Goal: Check status: Check status

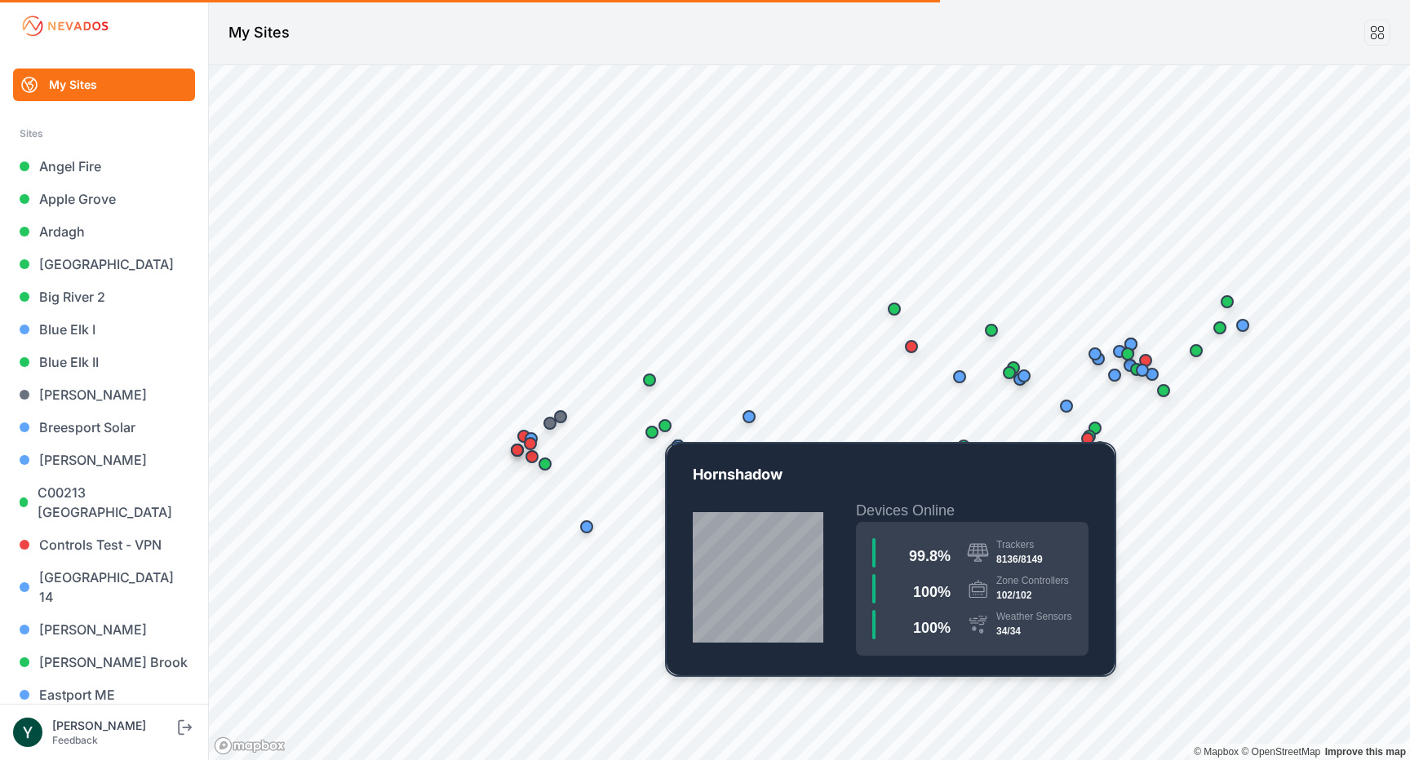
click at [670, 419] on div "Map marker" at bounding box center [665, 426] width 33 height 33
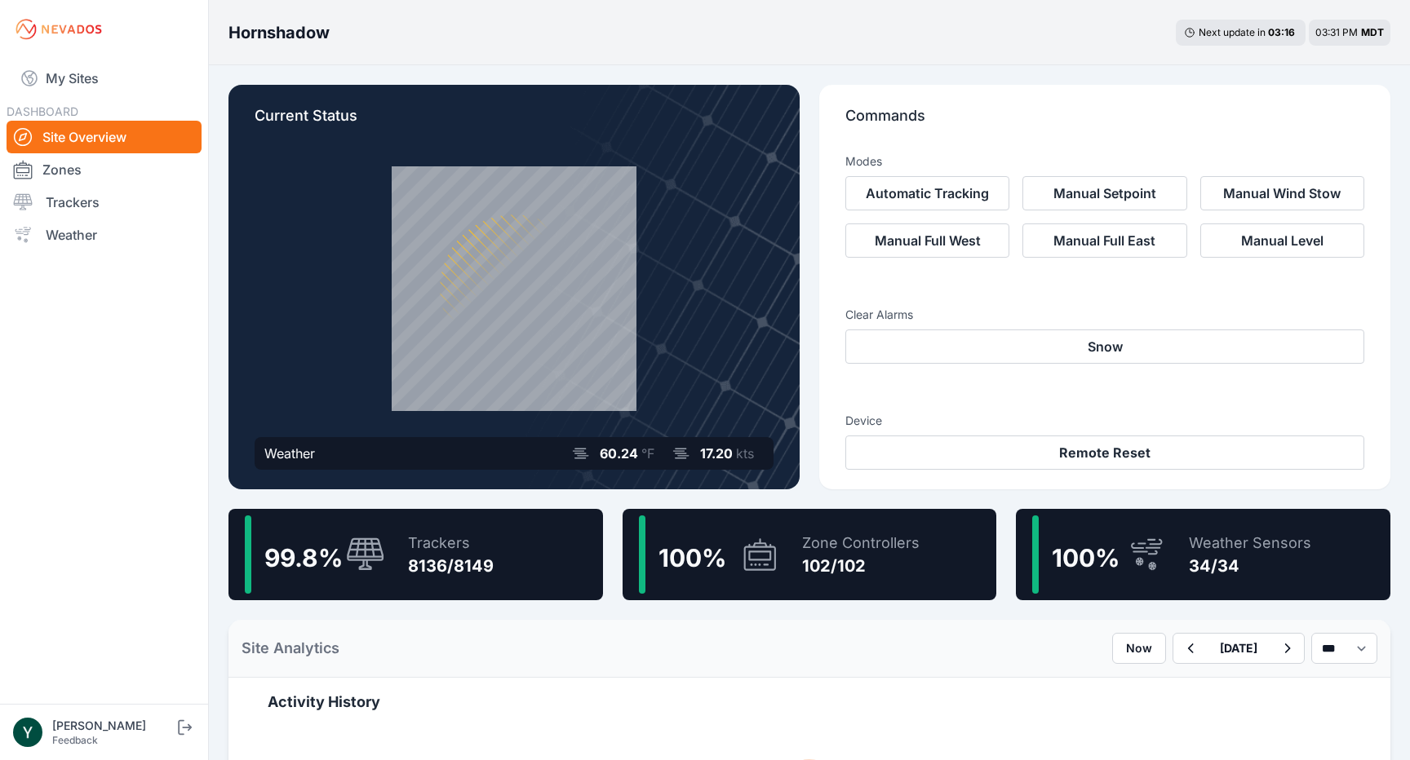
click at [510, 547] on div "99.8 % Trackers 8136/8149" at bounding box center [415, 554] width 375 height 91
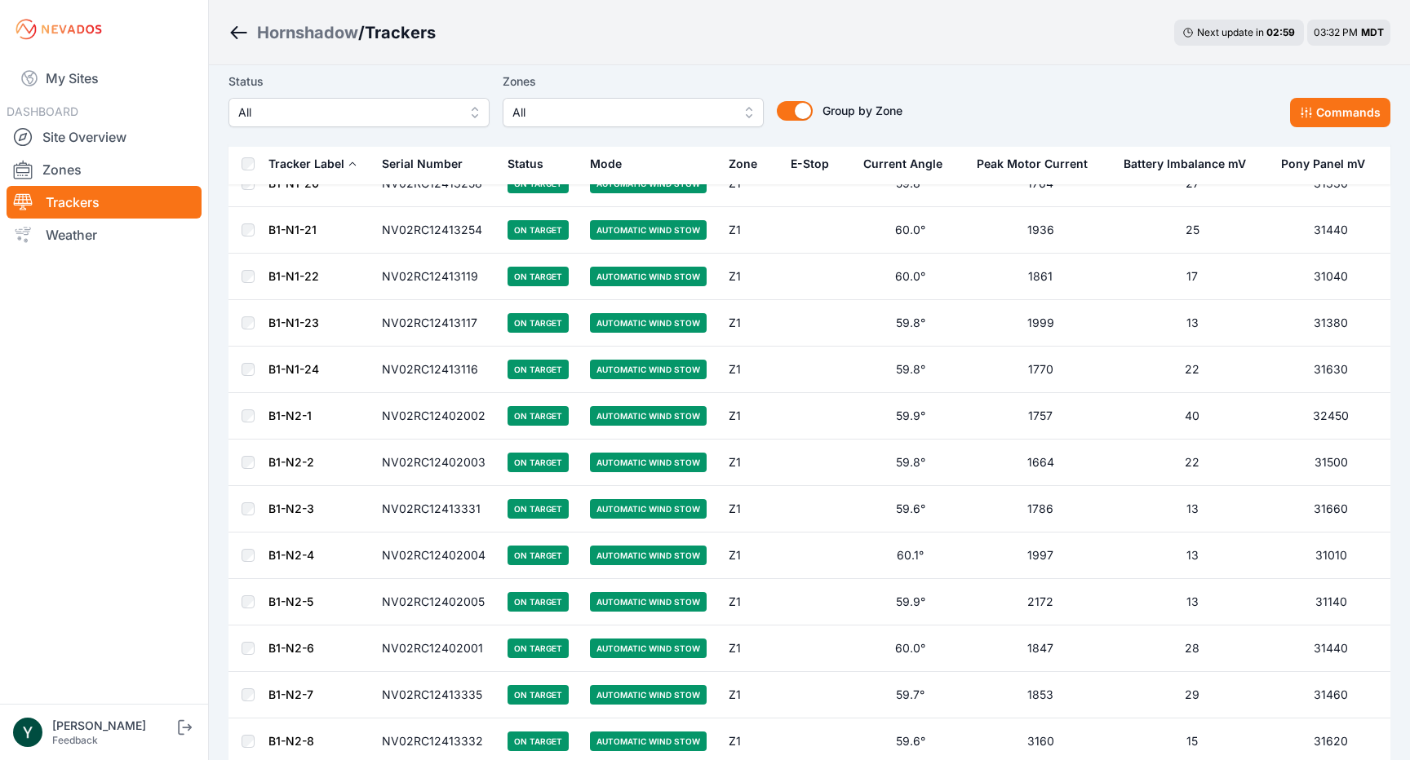
scroll to position [954, 0]
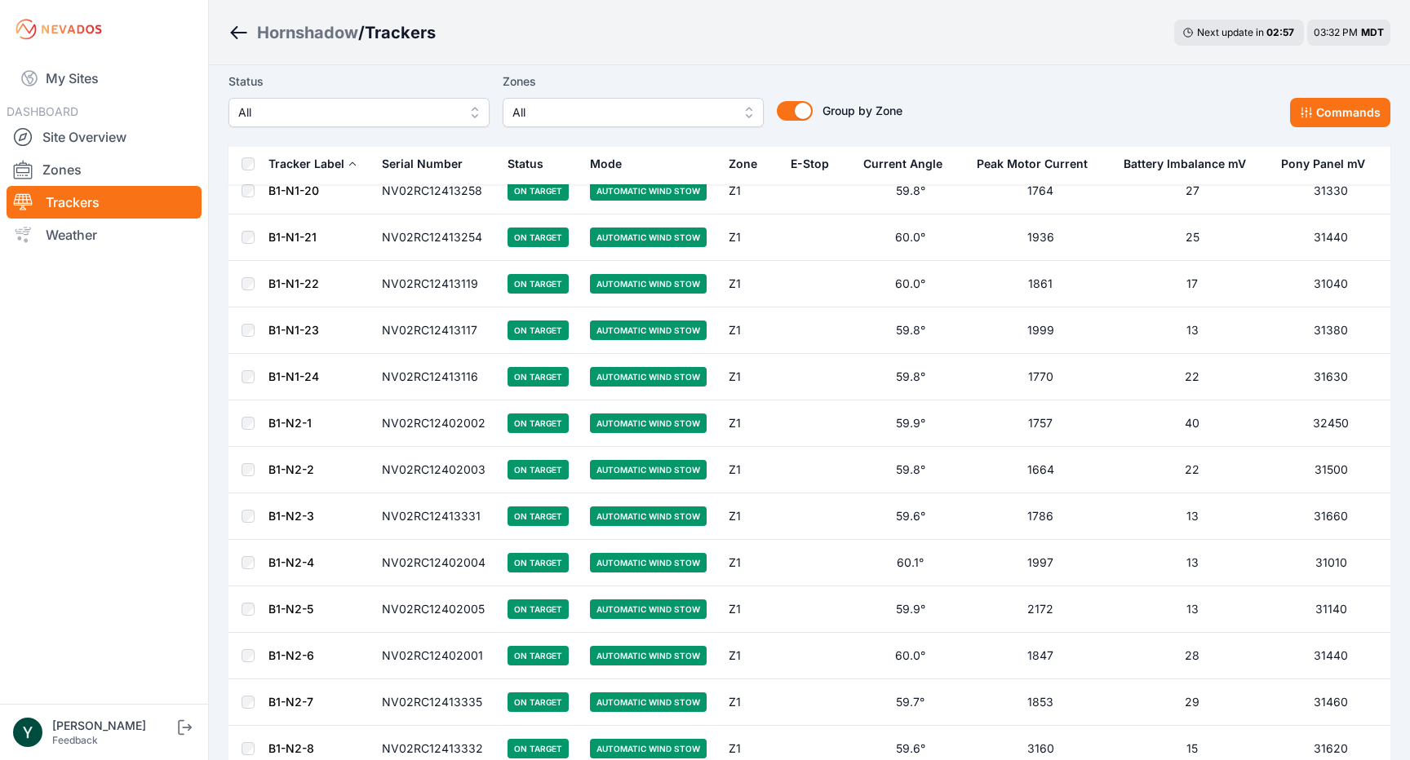
click at [290, 372] on link "B1-N1-24" at bounding box center [293, 377] width 51 height 14
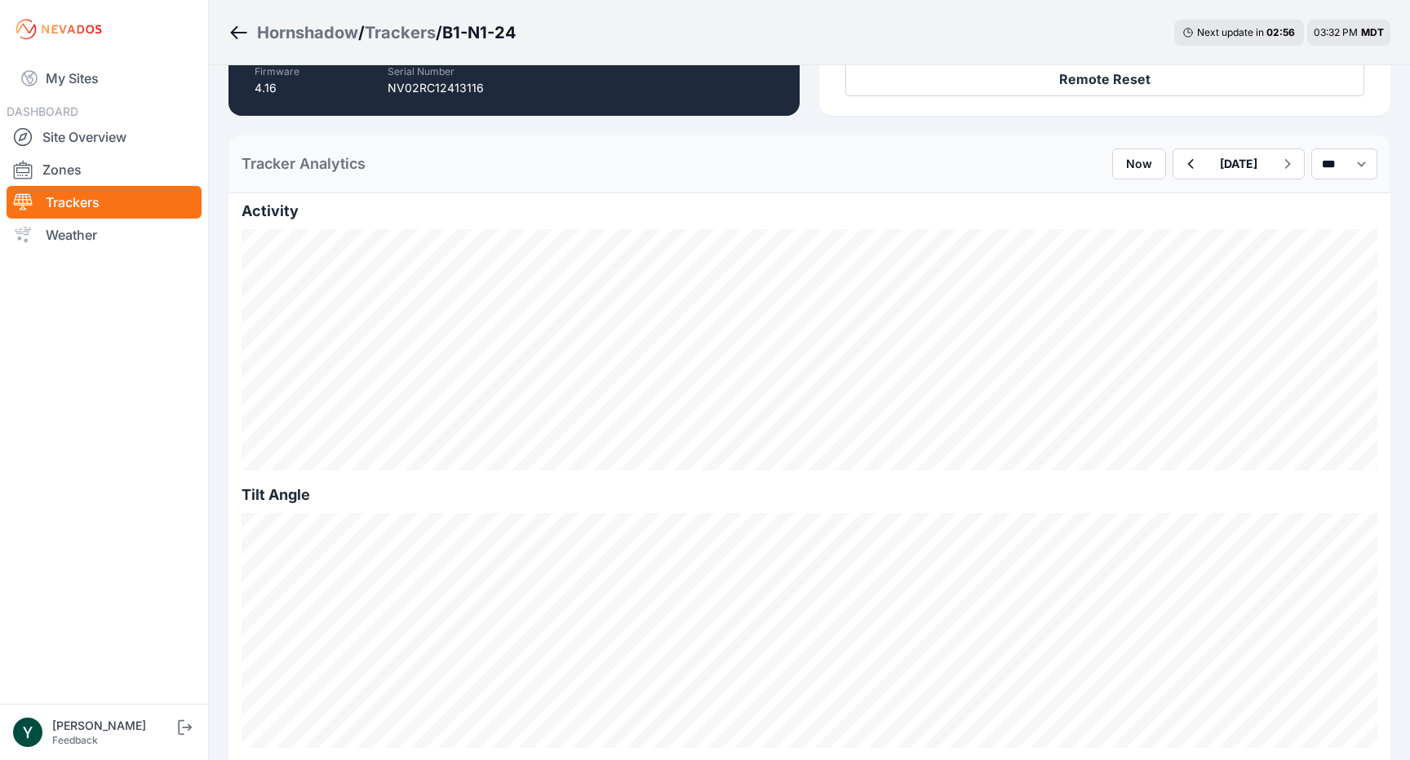
scroll to position [366, 0]
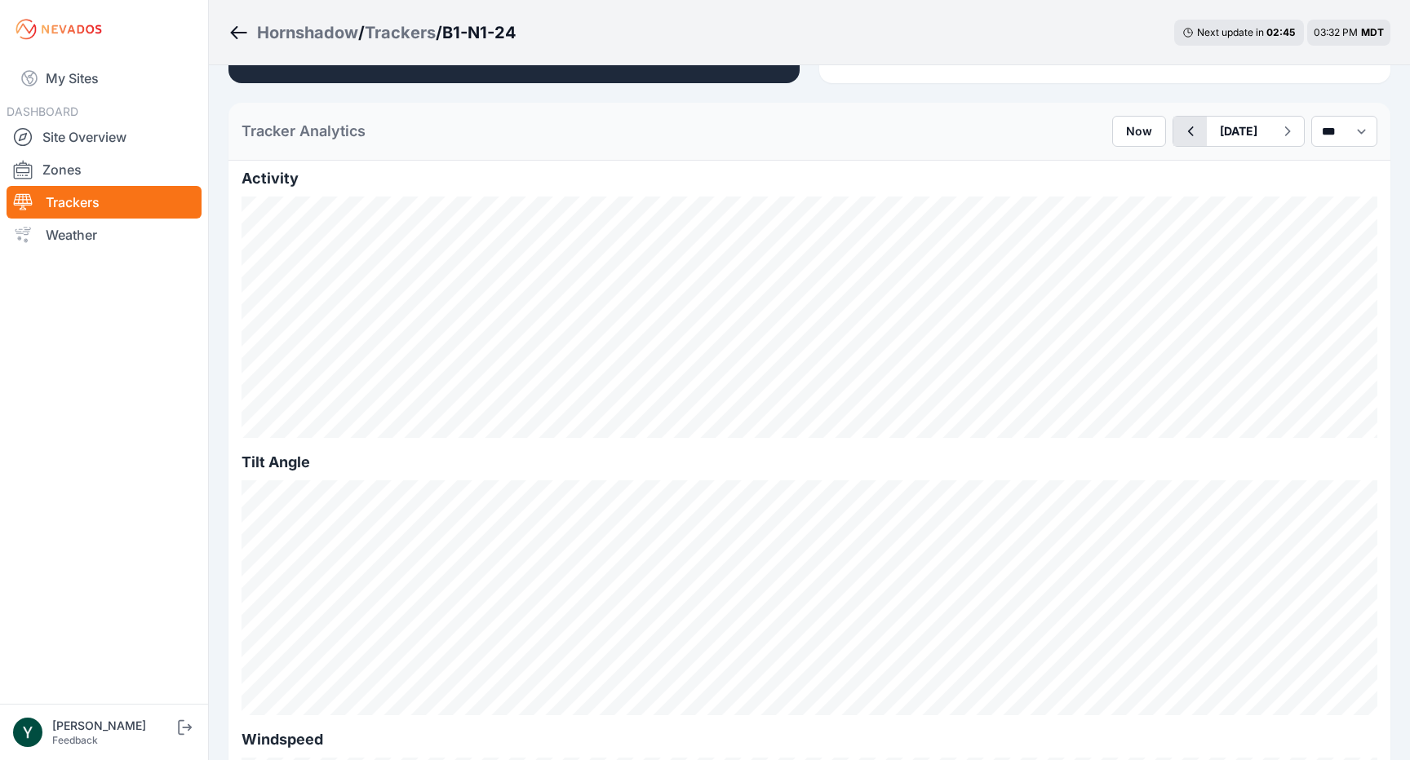
click at [1180, 133] on icon "button" at bounding box center [1190, 132] width 20 height 20
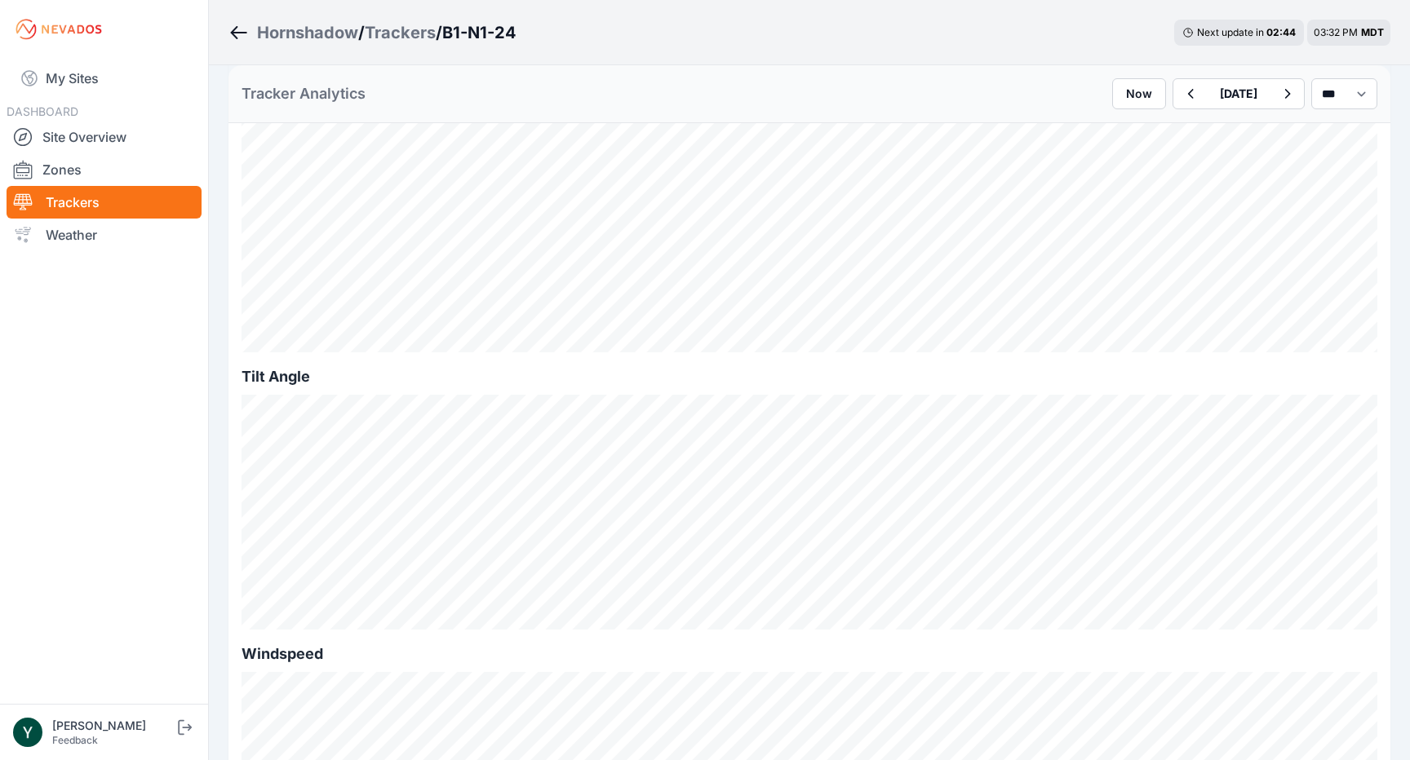
scroll to position [463, 0]
click at [1180, 93] on icon "button" at bounding box center [1190, 94] width 20 height 20
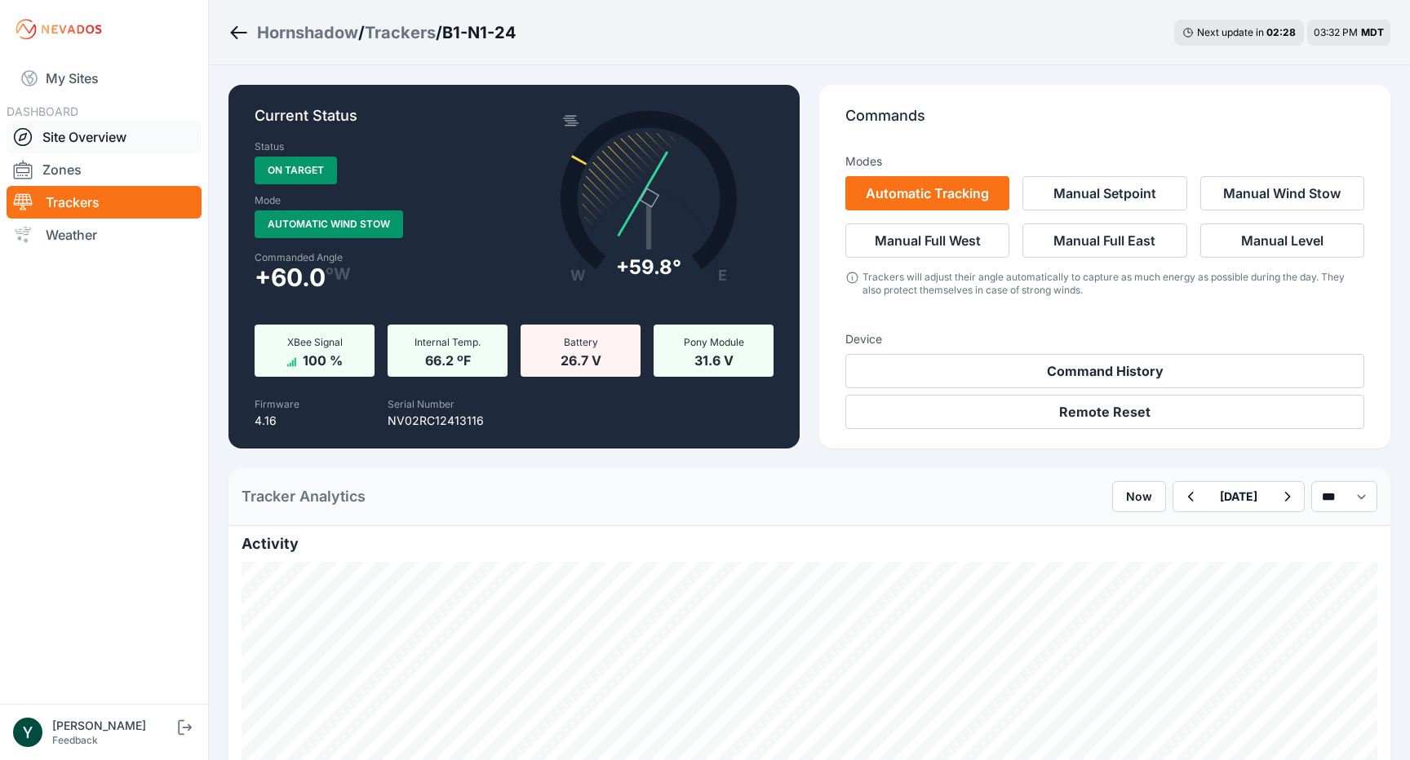
click at [112, 140] on link "Site Overview" at bounding box center [104, 137] width 195 height 33
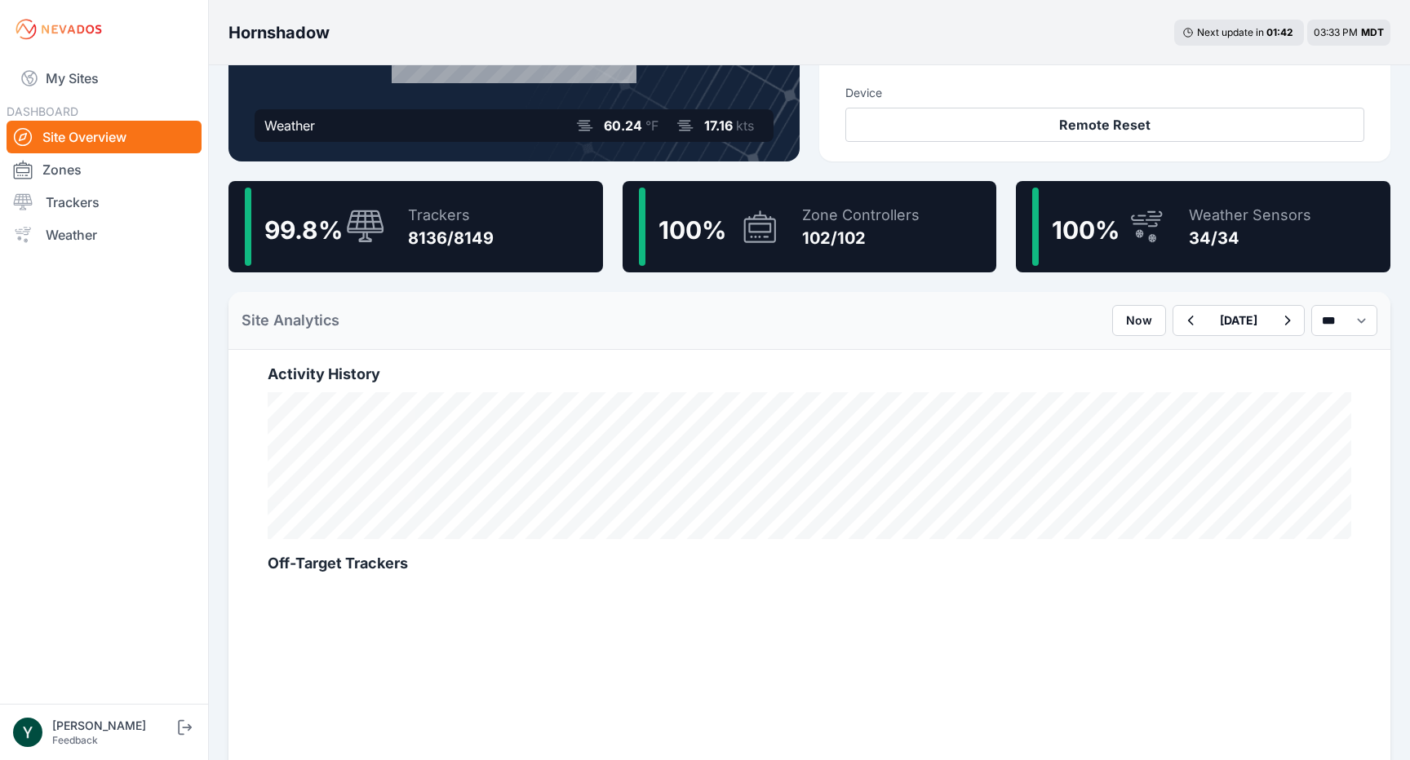
scroll to position [345, 0]
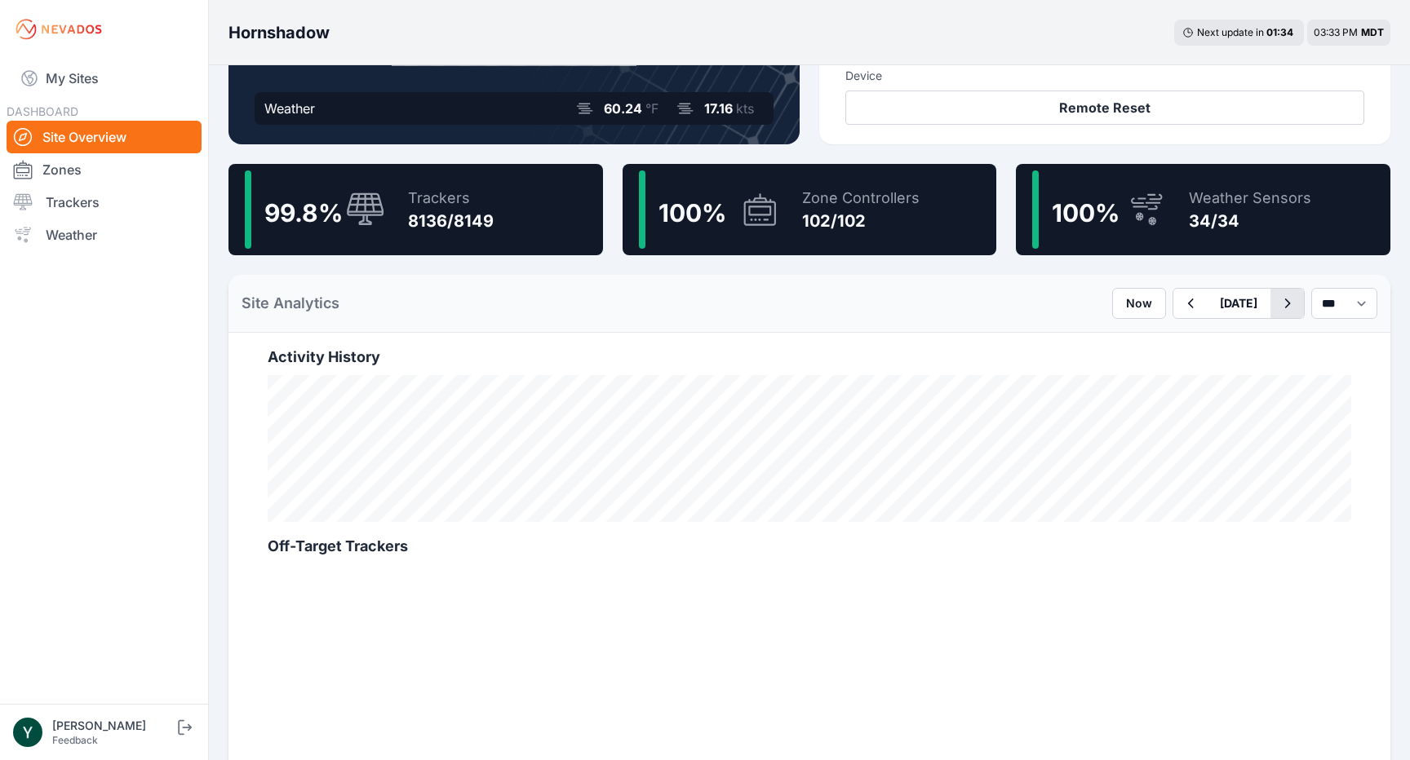
click at [1277, 296] on icon "button" at bounding box center [1287, 304] width 20 height 20
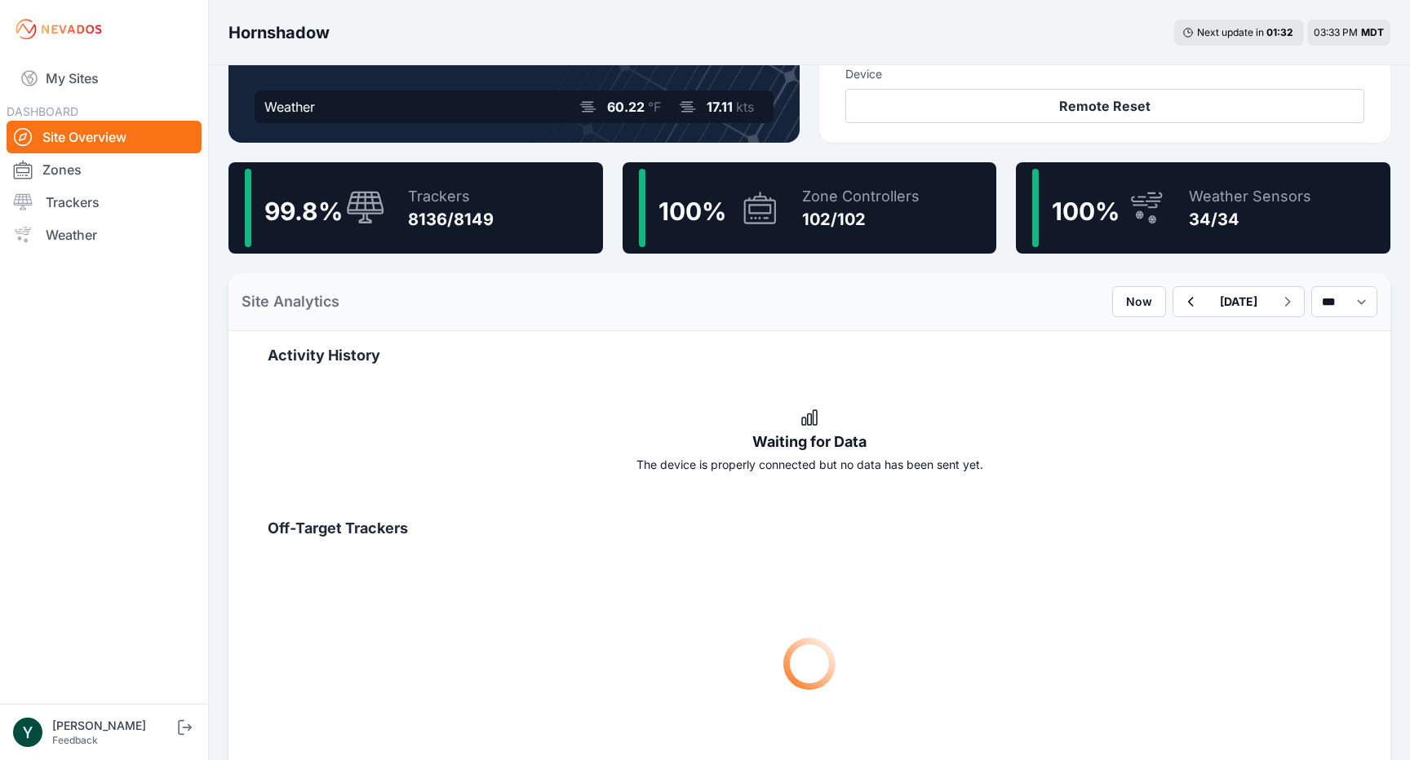
scroll to position [393, 0]
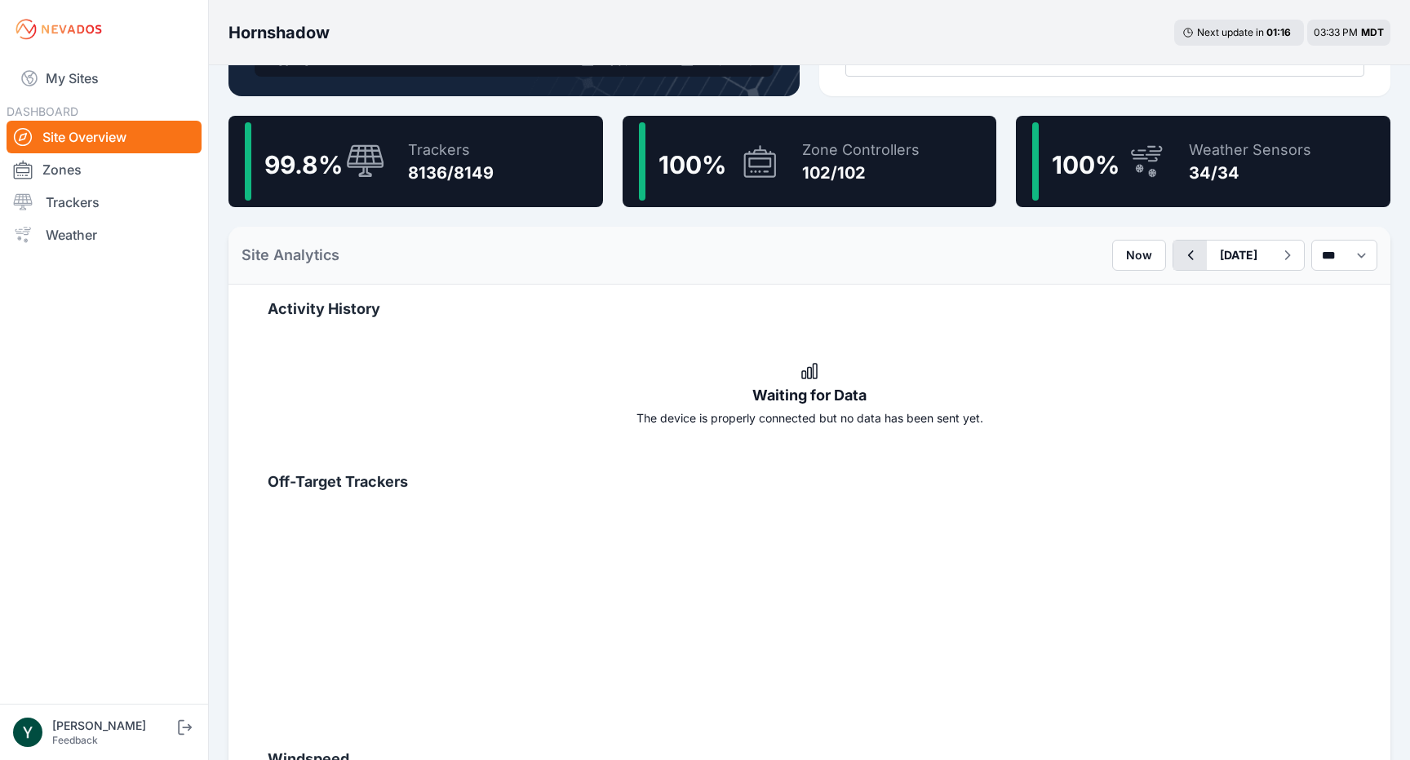
click at [1180, 255] on icon "button" at bounding box center [1190, 256] width 20 height 20
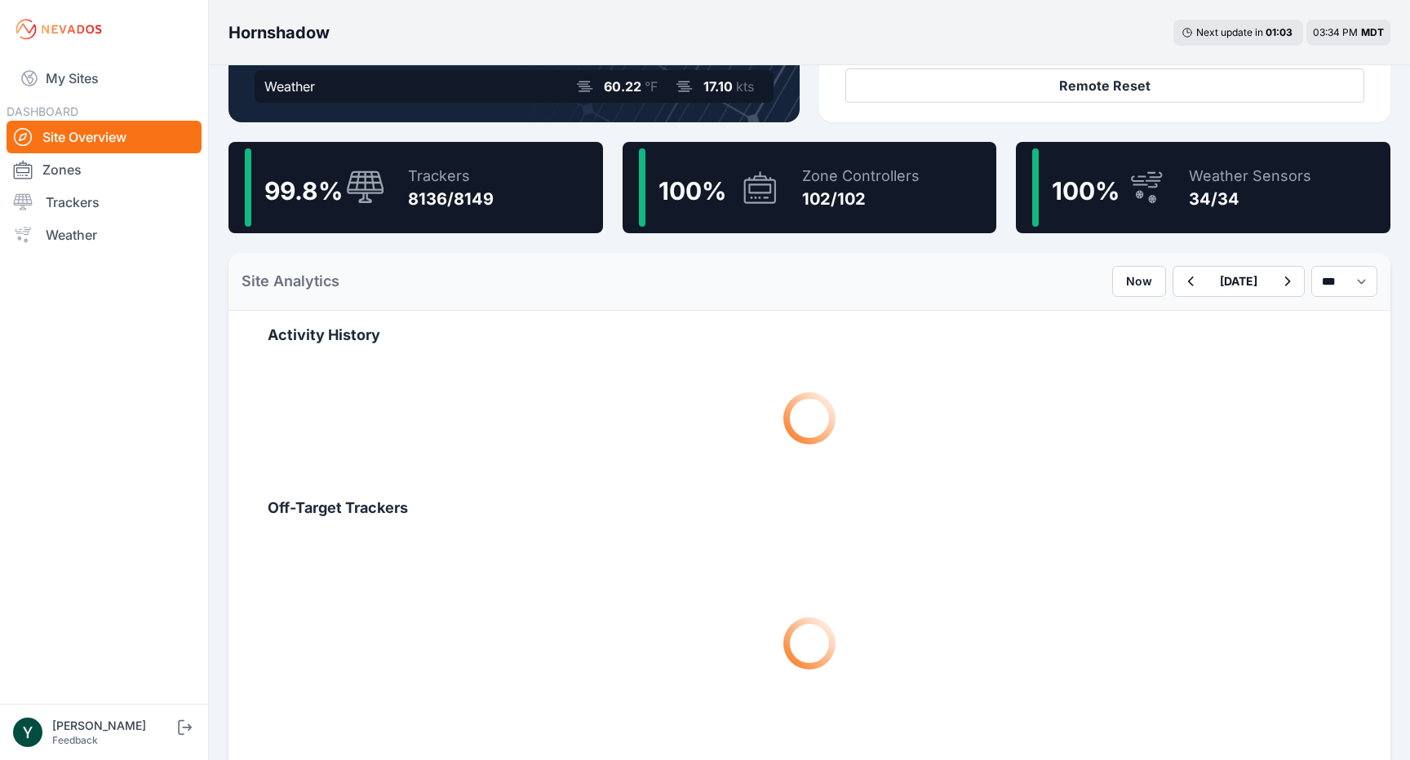
scroll to position [447, 0]
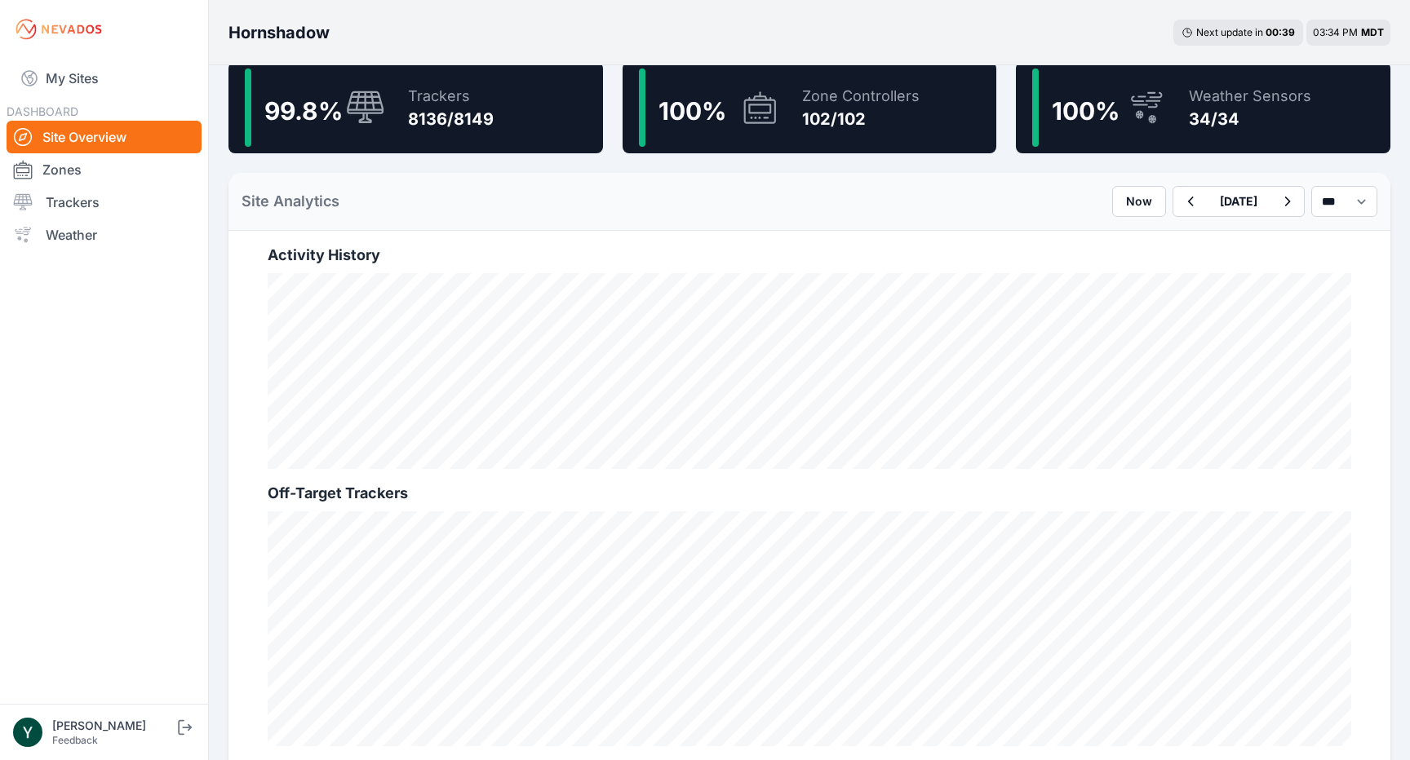
click at [759, 248] on h2 "Activity History" at bounding box center [810, 255] width 1084 height 23
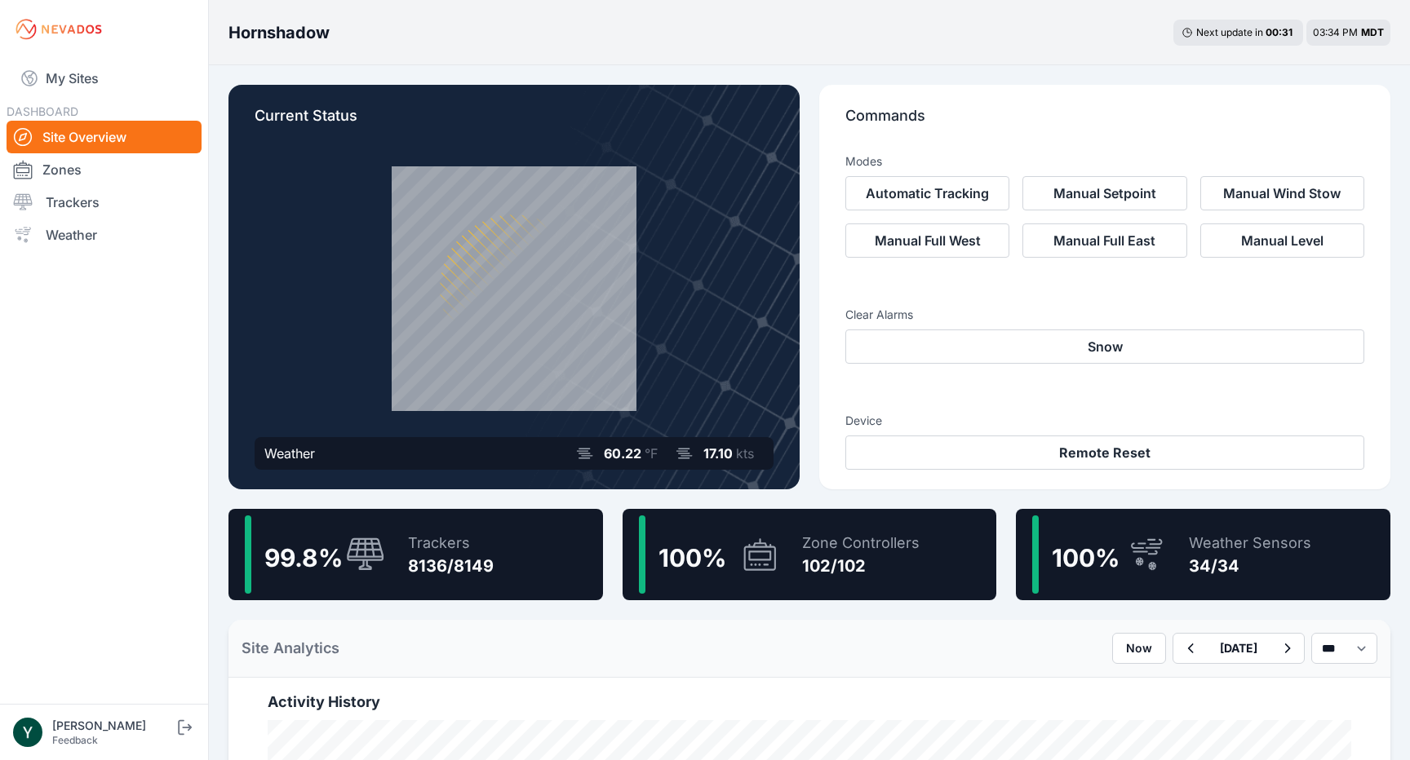
scroll to position [0, 0]
click at [72, 75] on link "My Sites" at bounding box center [104, 78] width 195 height 39
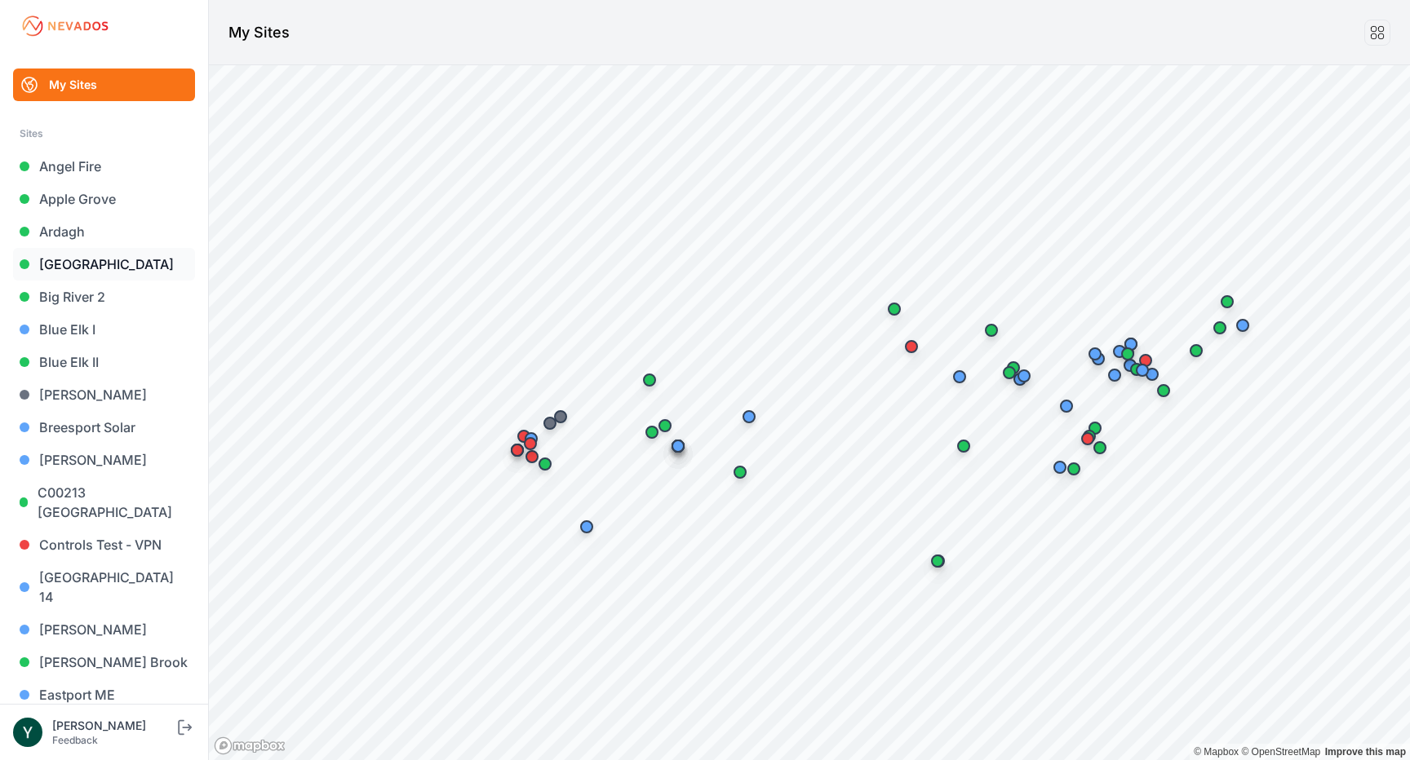
click at [83, 264] on link "[GEOGRAPHIC_DATA]" at bounding box center [104, 264] width 182 height 33
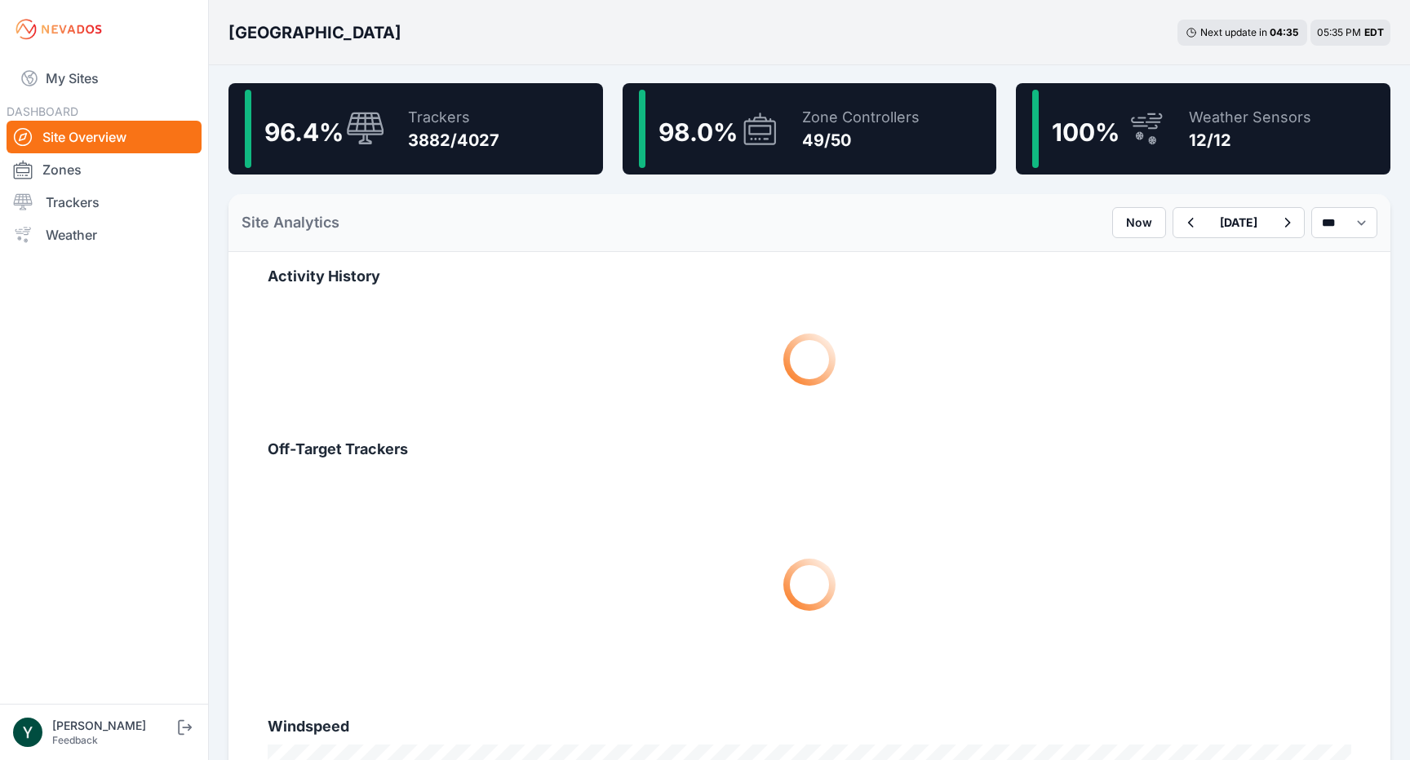
scroll to position [428, 0]
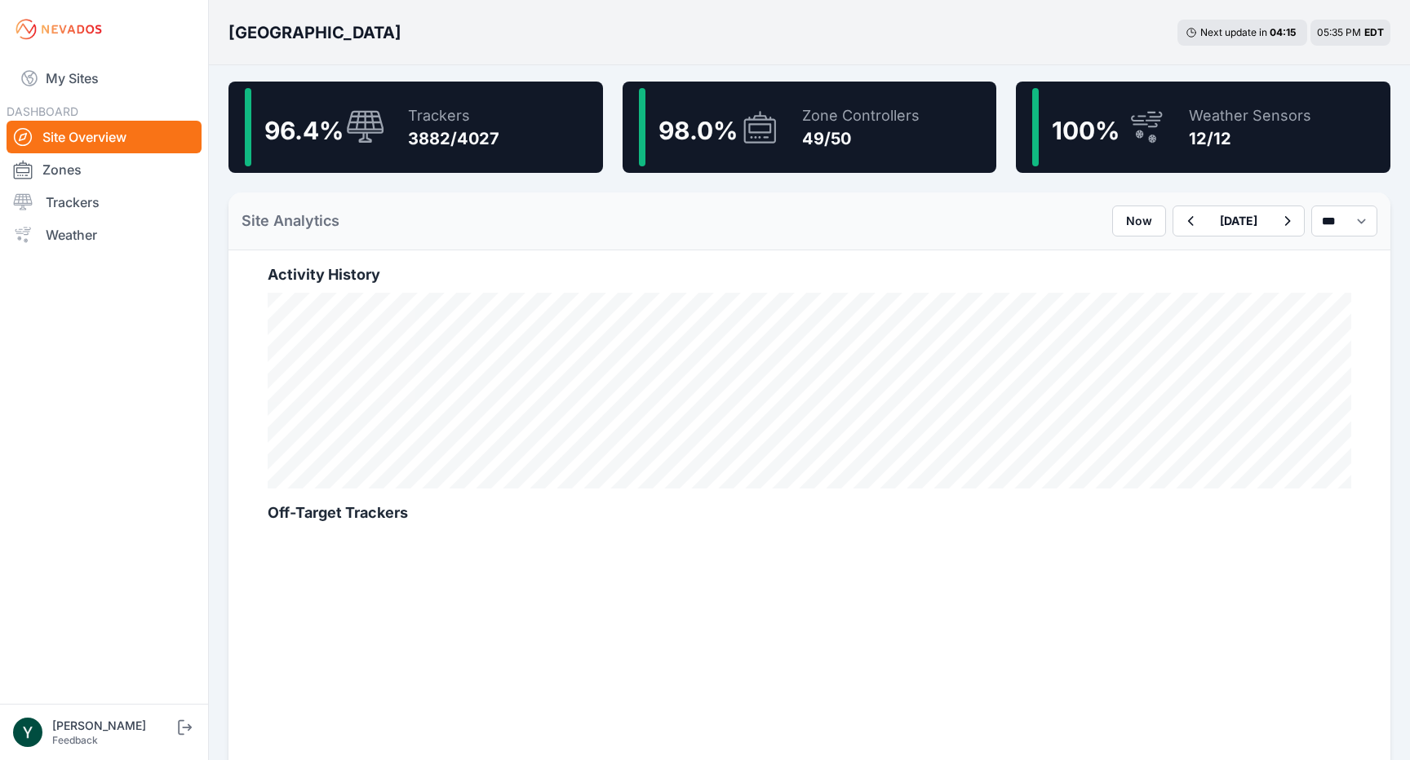
click at [463, 145] on div "3882/4027" at bounding box center [453, 138] width 91 height 23
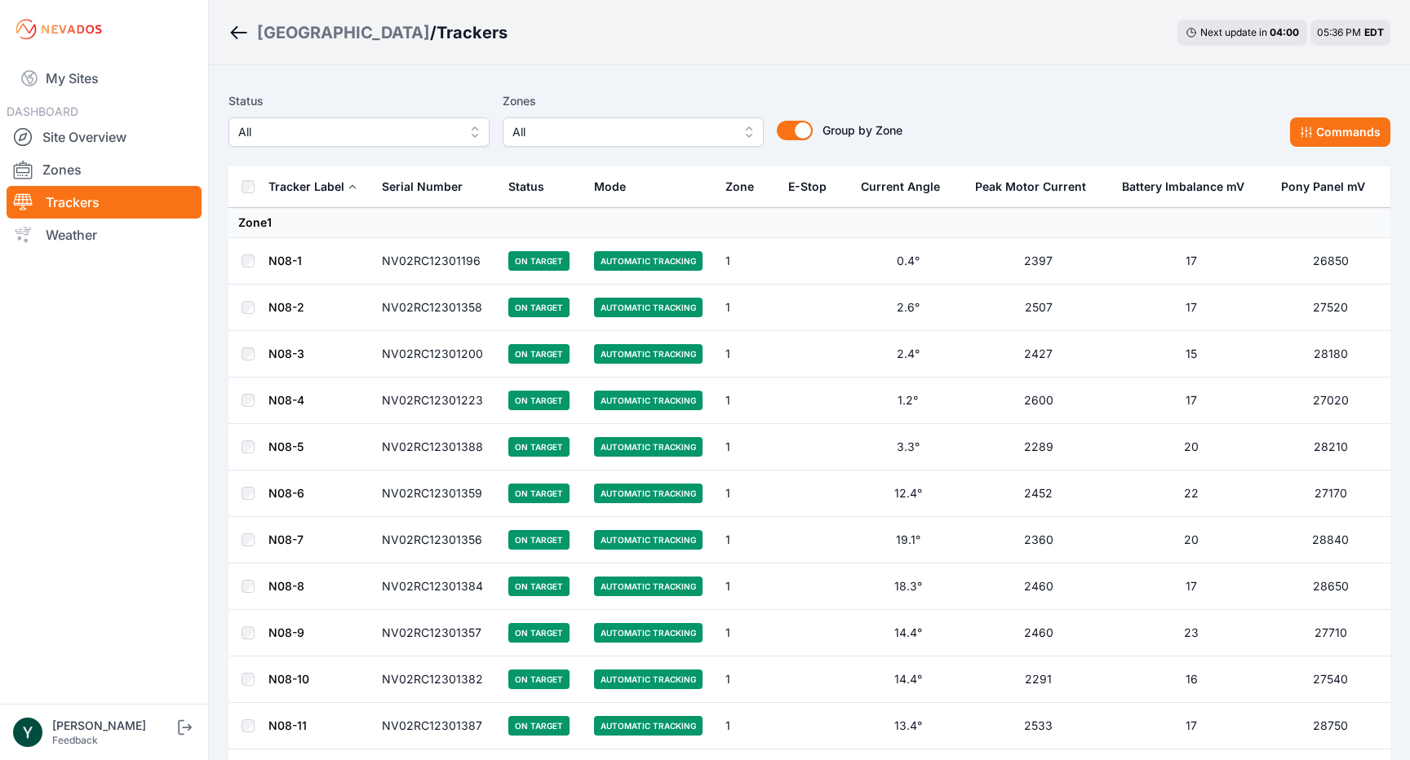
click at [281, 262] on link "N08-1" at bounding box center [284, 261] width 33 height 14
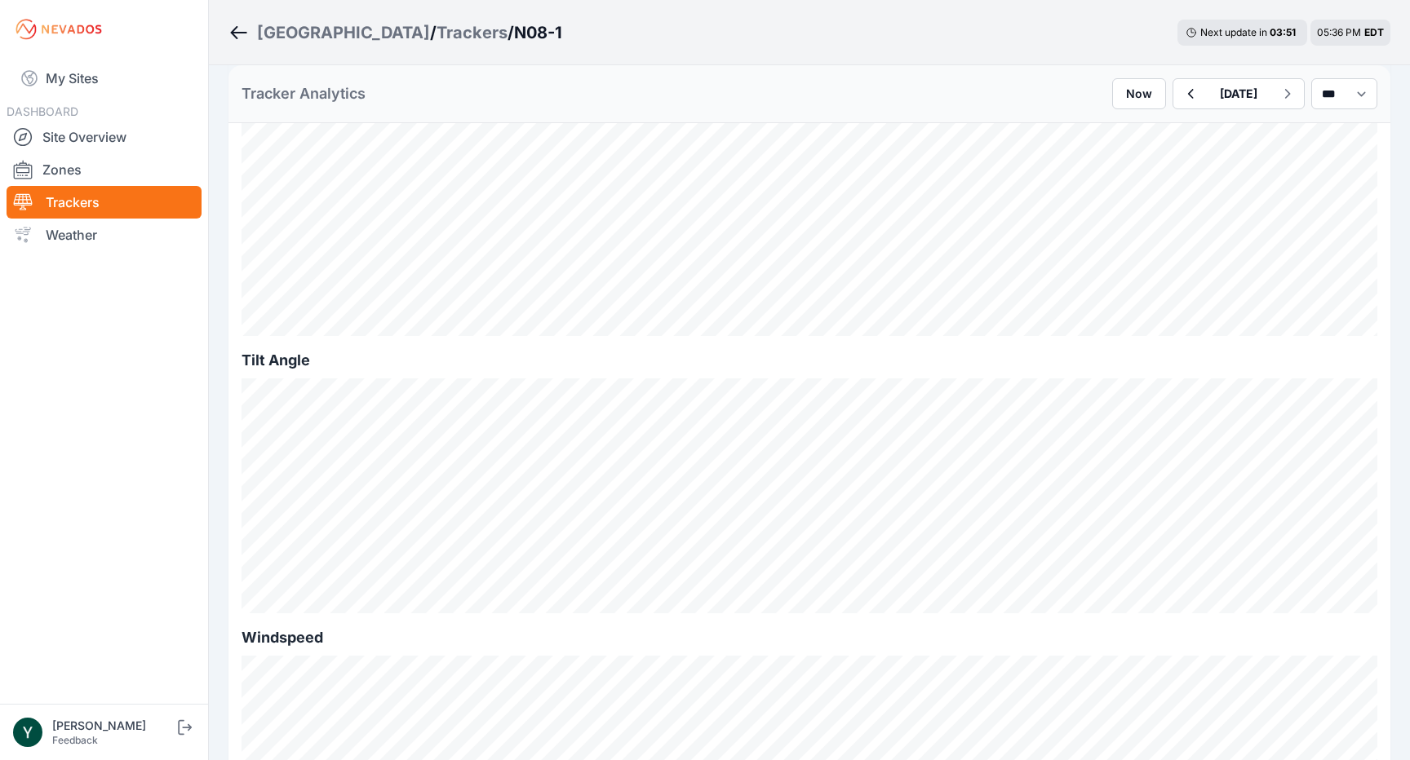
scroll to position [335, 0]
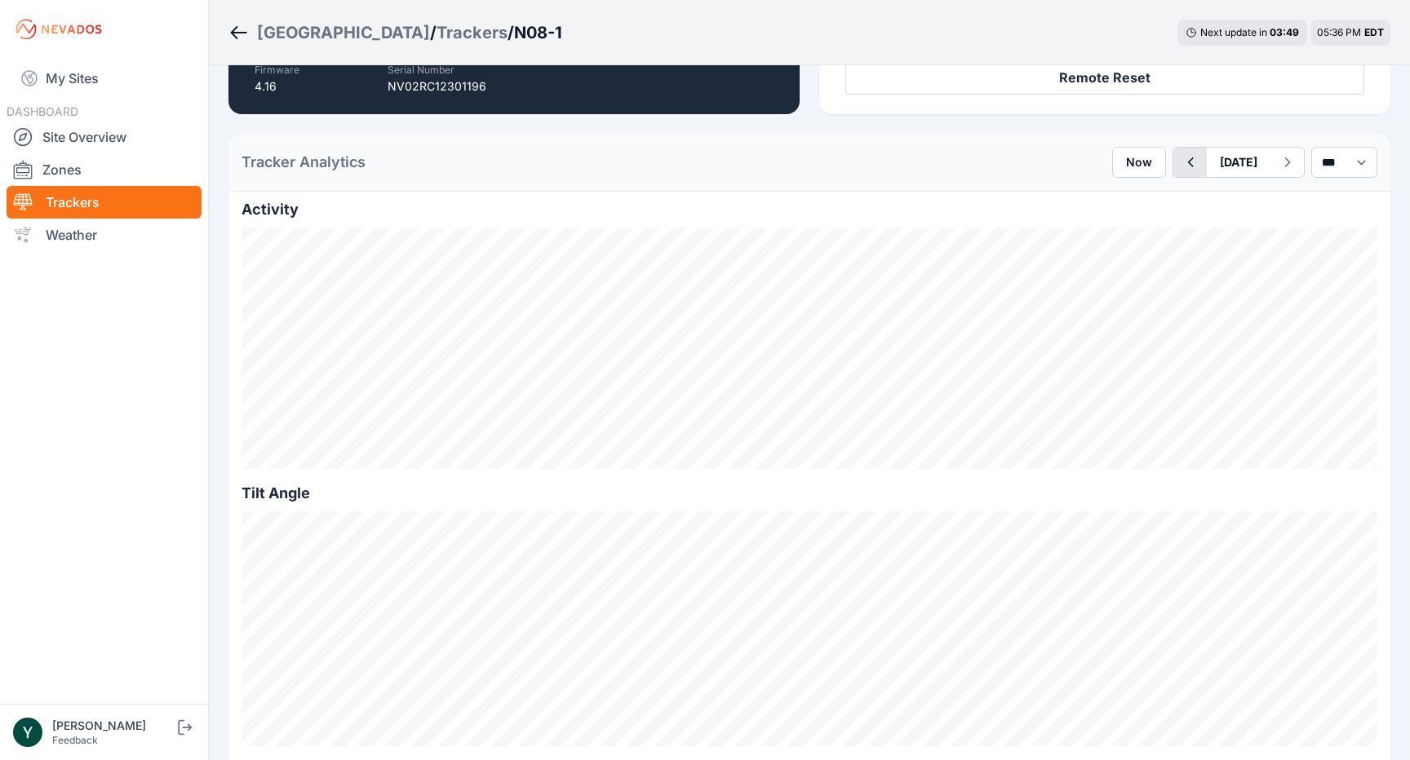
click at [1188, 164] on icon "button" at bounding box center [1191, 162] width 6 height 10
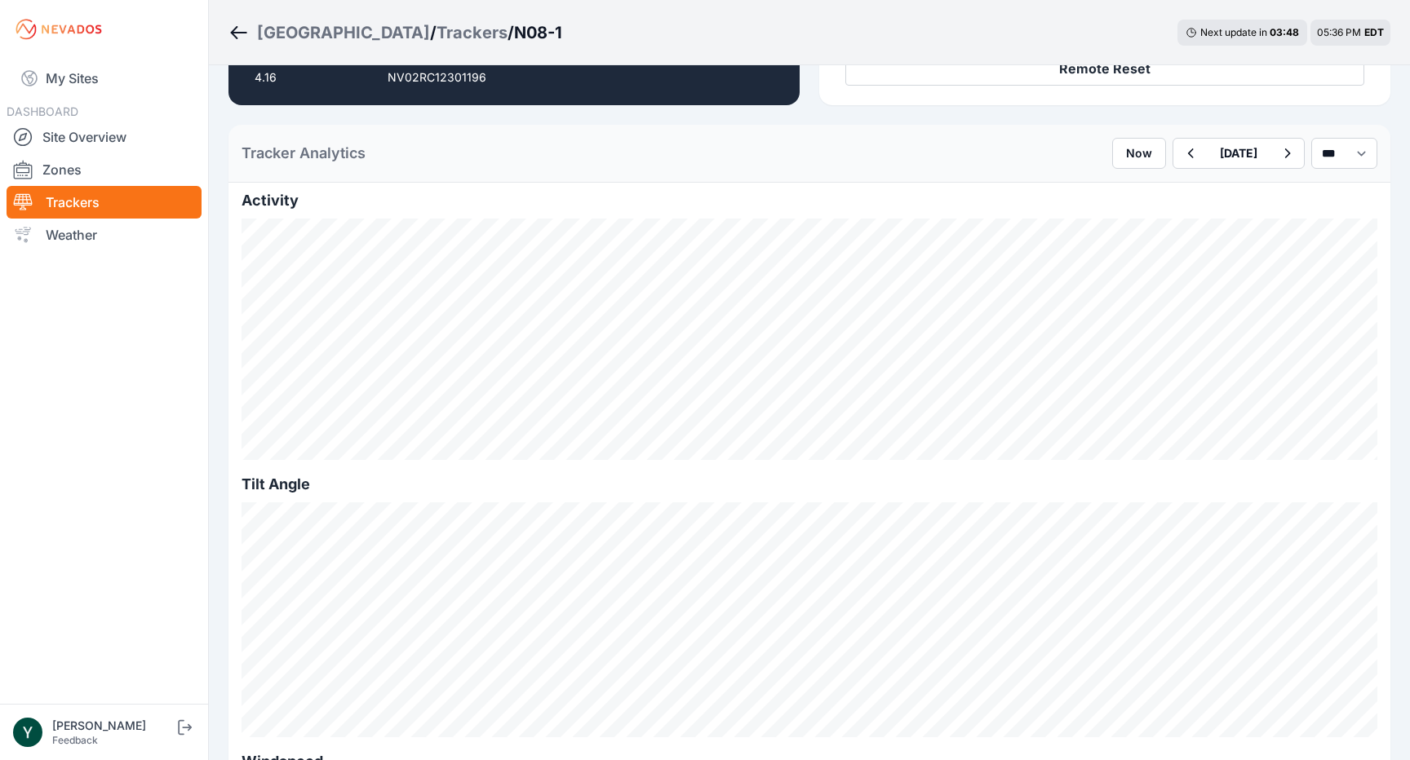
scroll to position [351, 0]
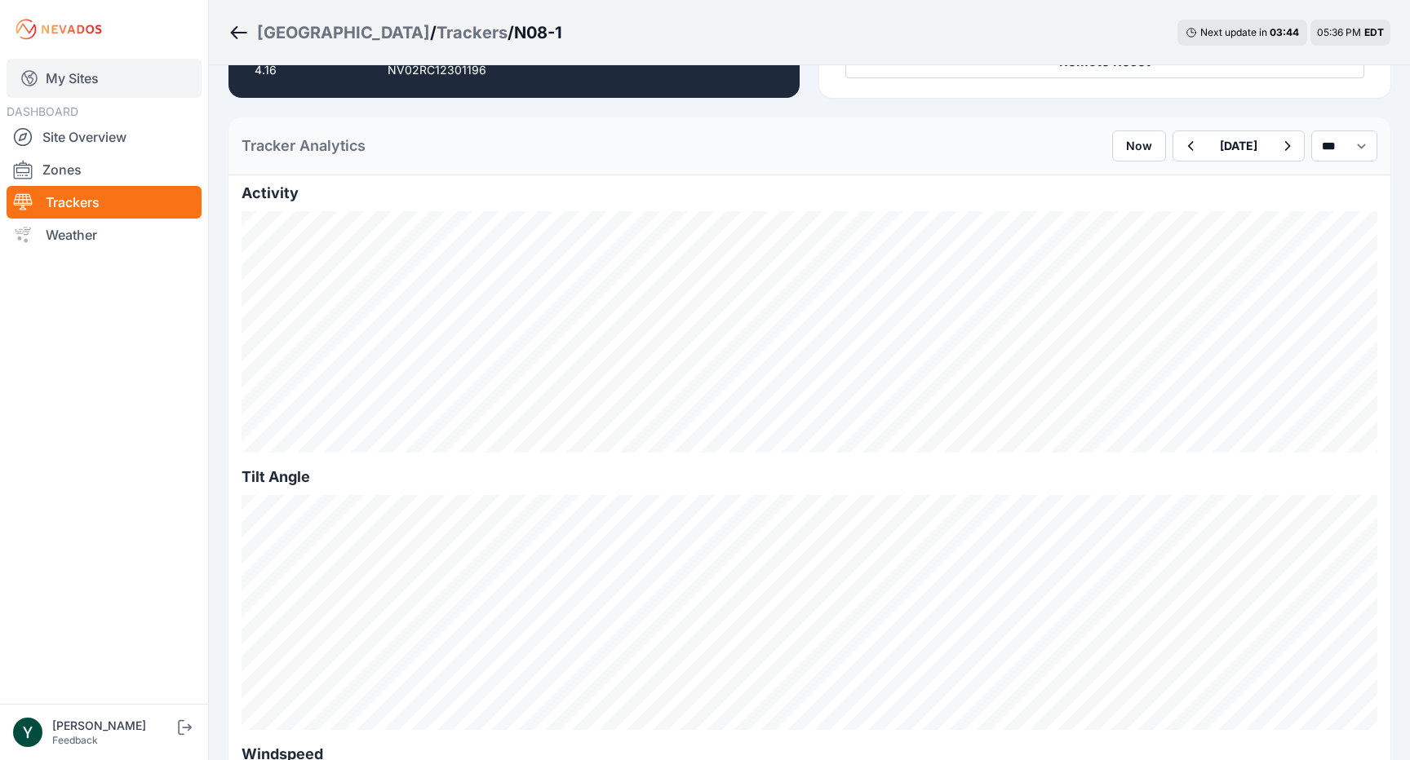
click at [72, 83] on link "My Sites" at bounding box center [104, 78] width 195 height 39
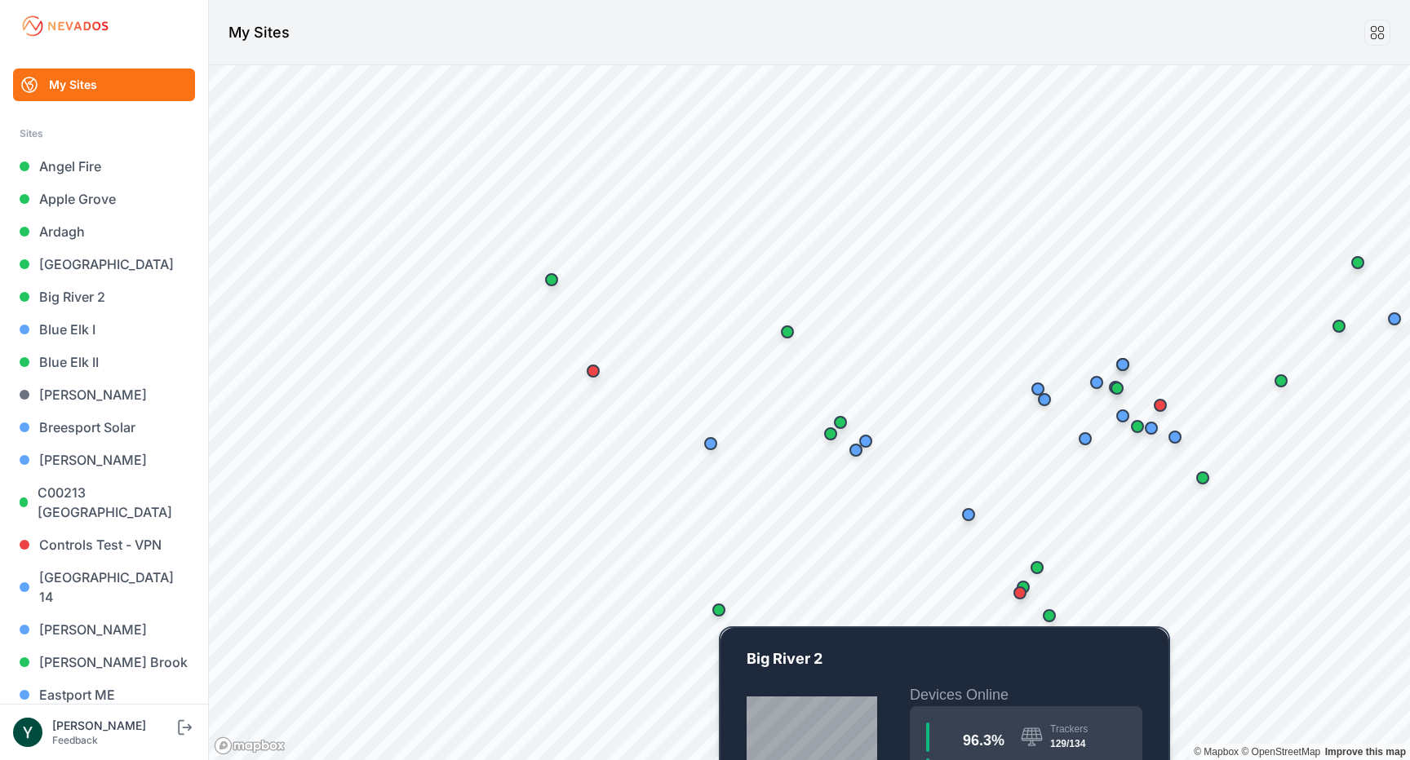
click at [719, 611] on div "Map marker" at bounding box center [718, 610] width 13 height 13
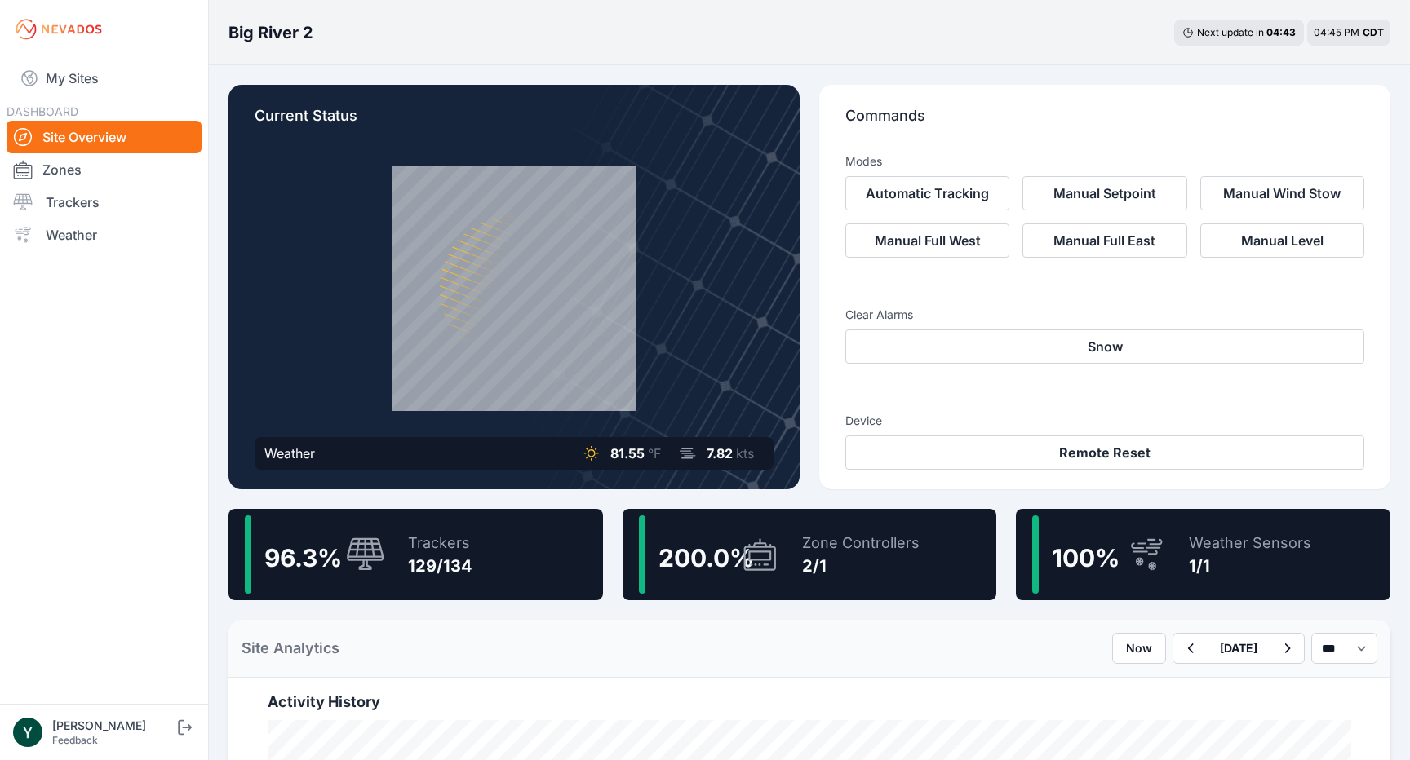
click at [437, 581] on div "Trackers 129/134" at bounding box center [432, 555] width 81 height 78
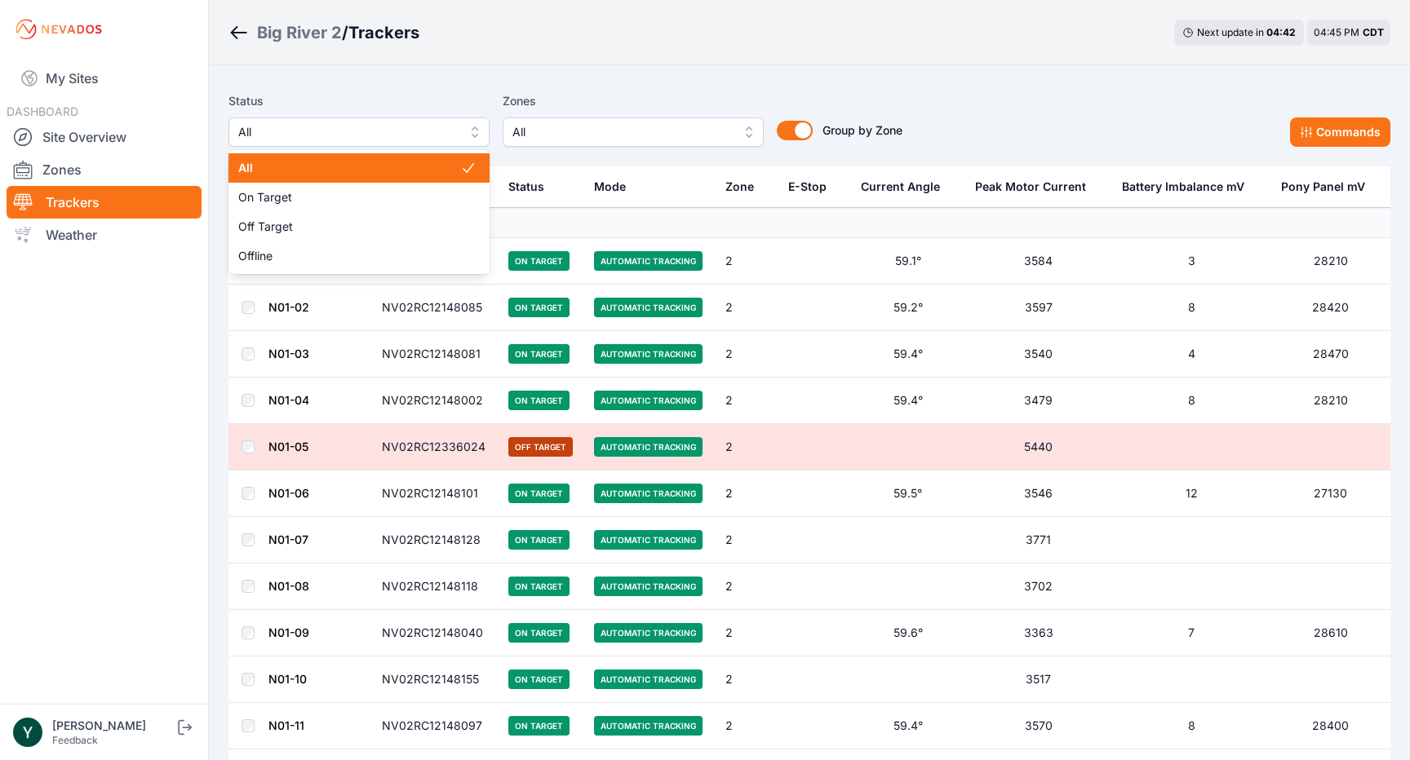
click at [421, 126] on span "All" at bounding box center [347, 132] width 219 height 20
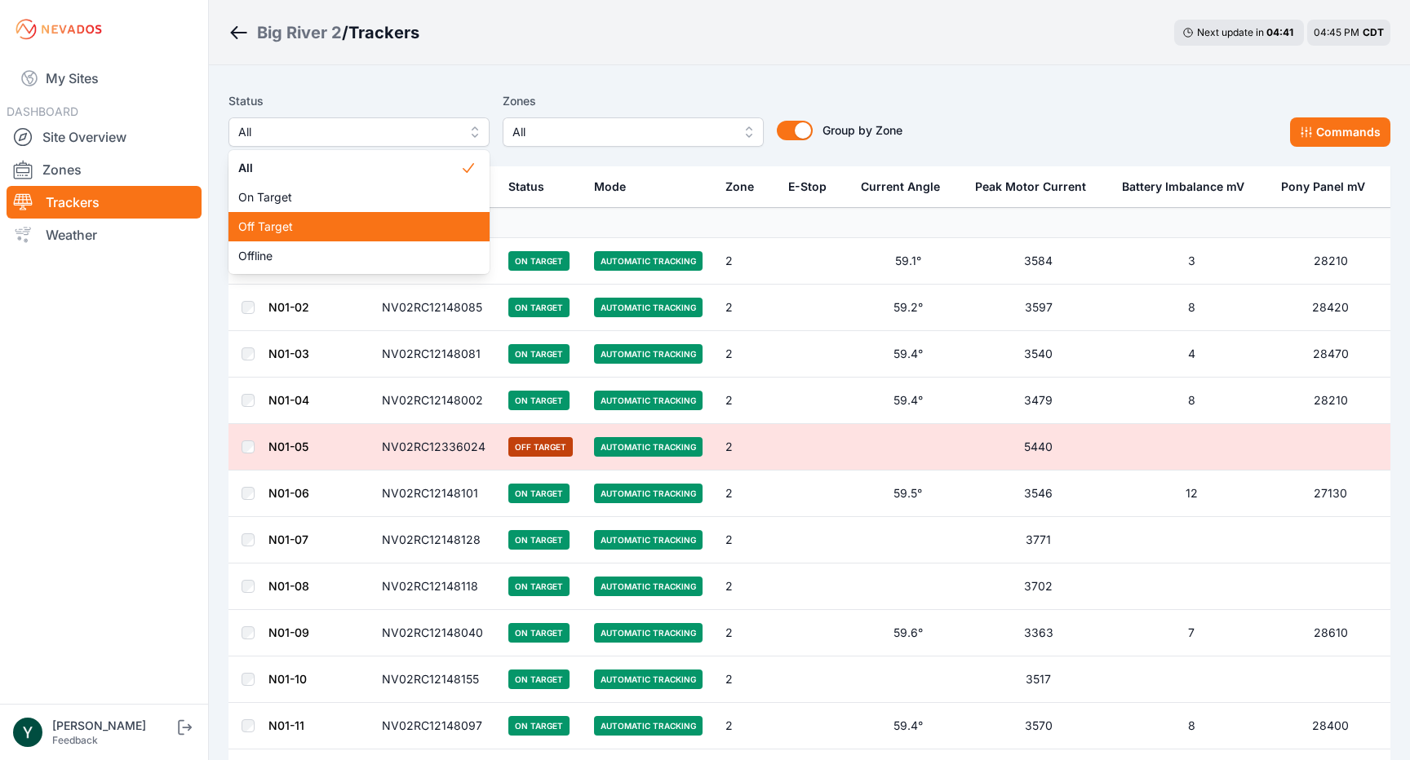
click at [383, 227] on span "Off Target" at bounding box center [349, 227] width 222 height 16
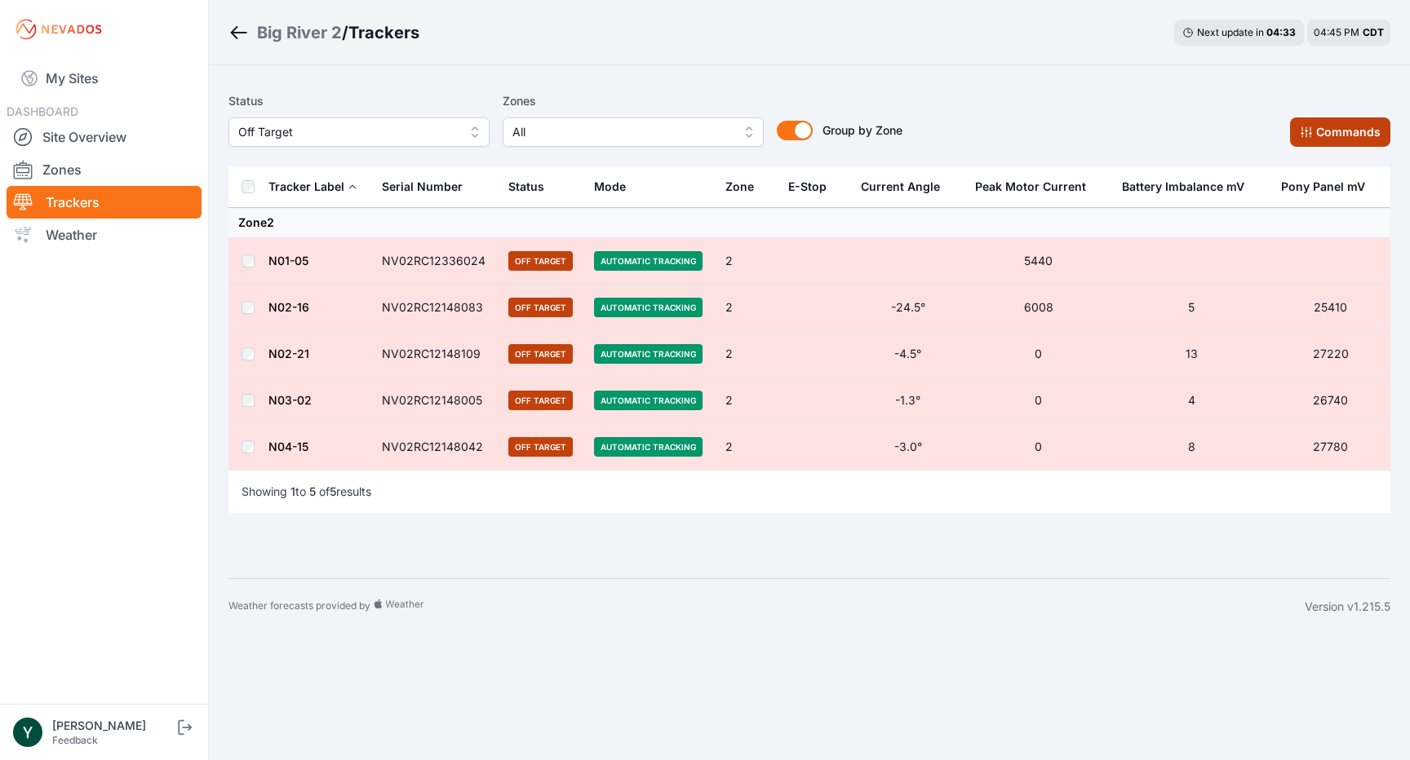
click at [1359, 134] on button "Commands" at bounding box center [1340, 131] width 100 height 29
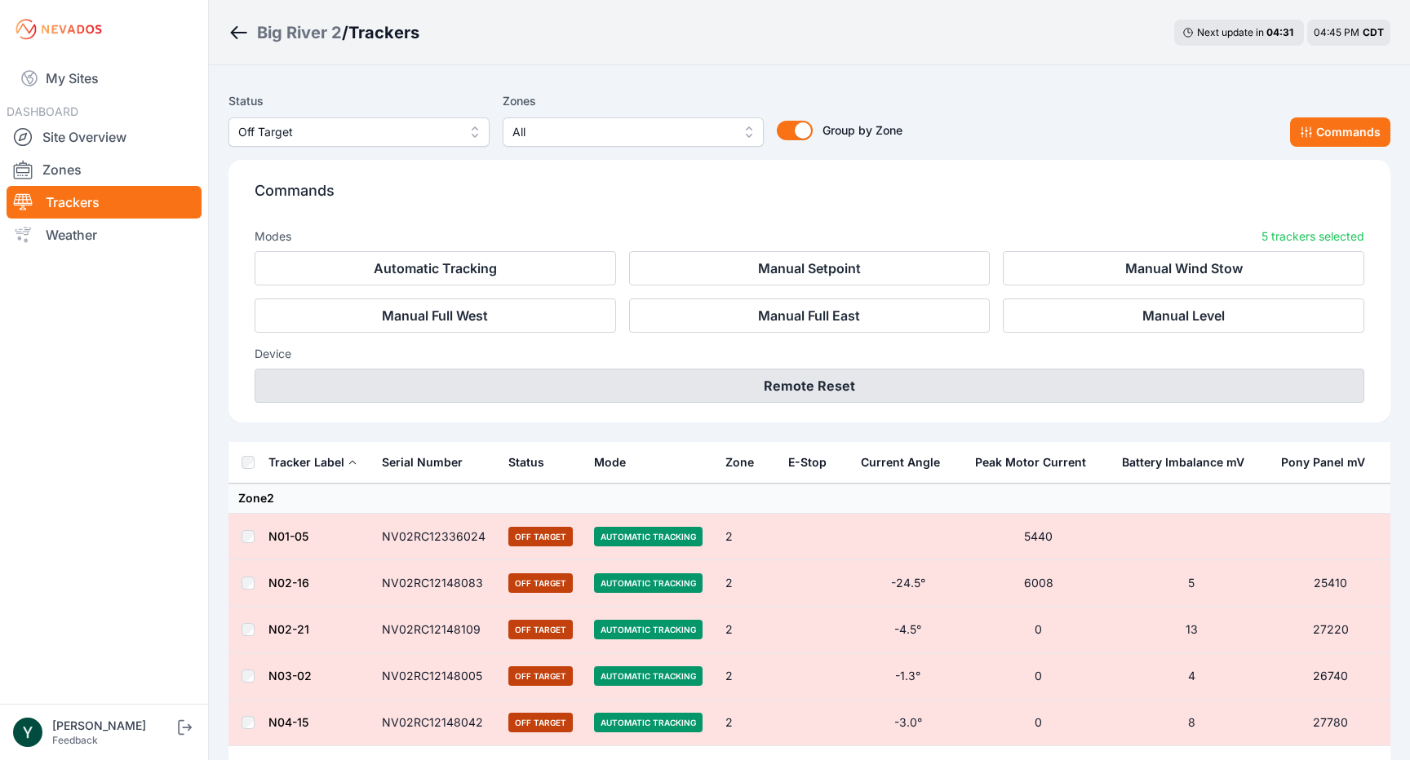
click at [804, 382] on button "Remote Reset" at bounding box center [810, 386] width 1110 height 34
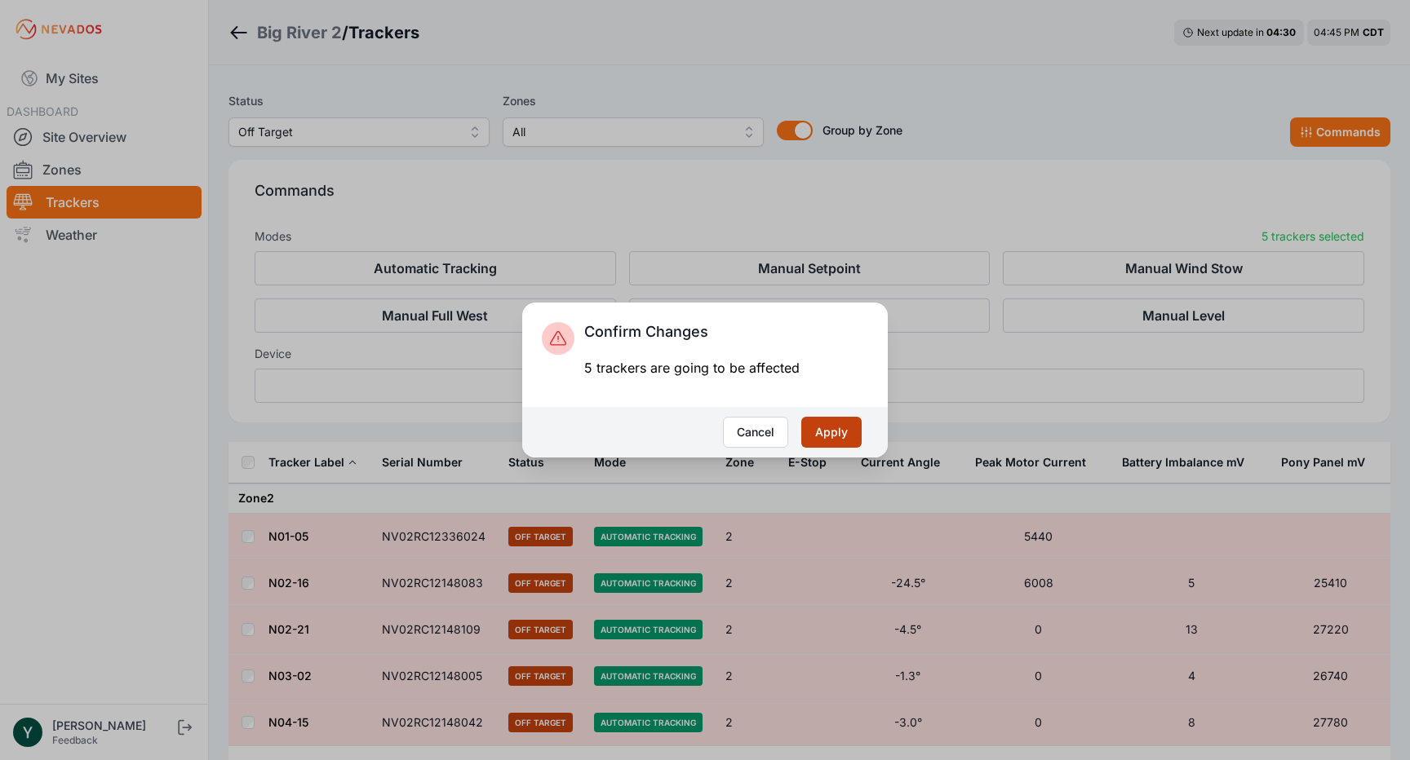
click at [841, 434] on button "Apply" at bounding box center [831, 432] width 60 height 31
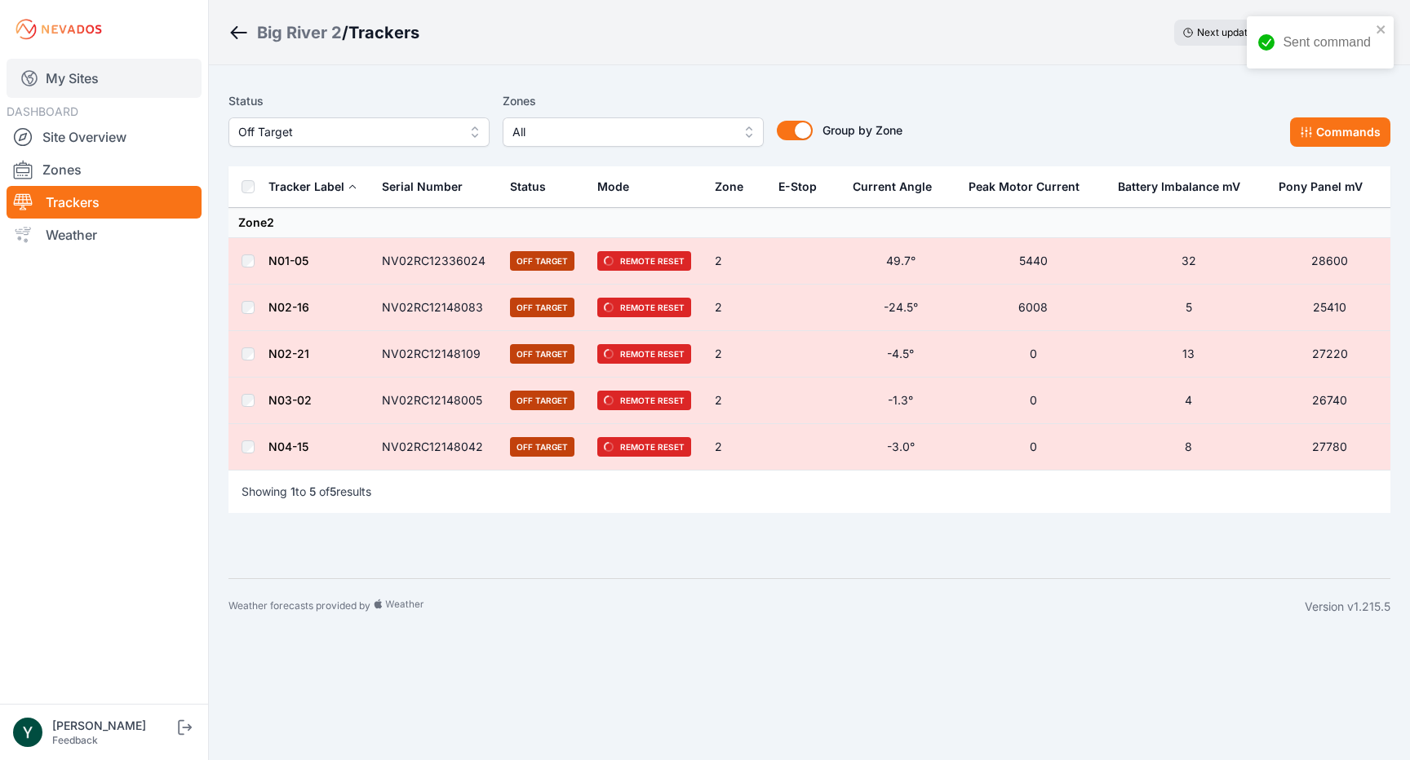
click at [93, 86] on link "My Sites" at bounding box center [104, 78] width 195 height 39
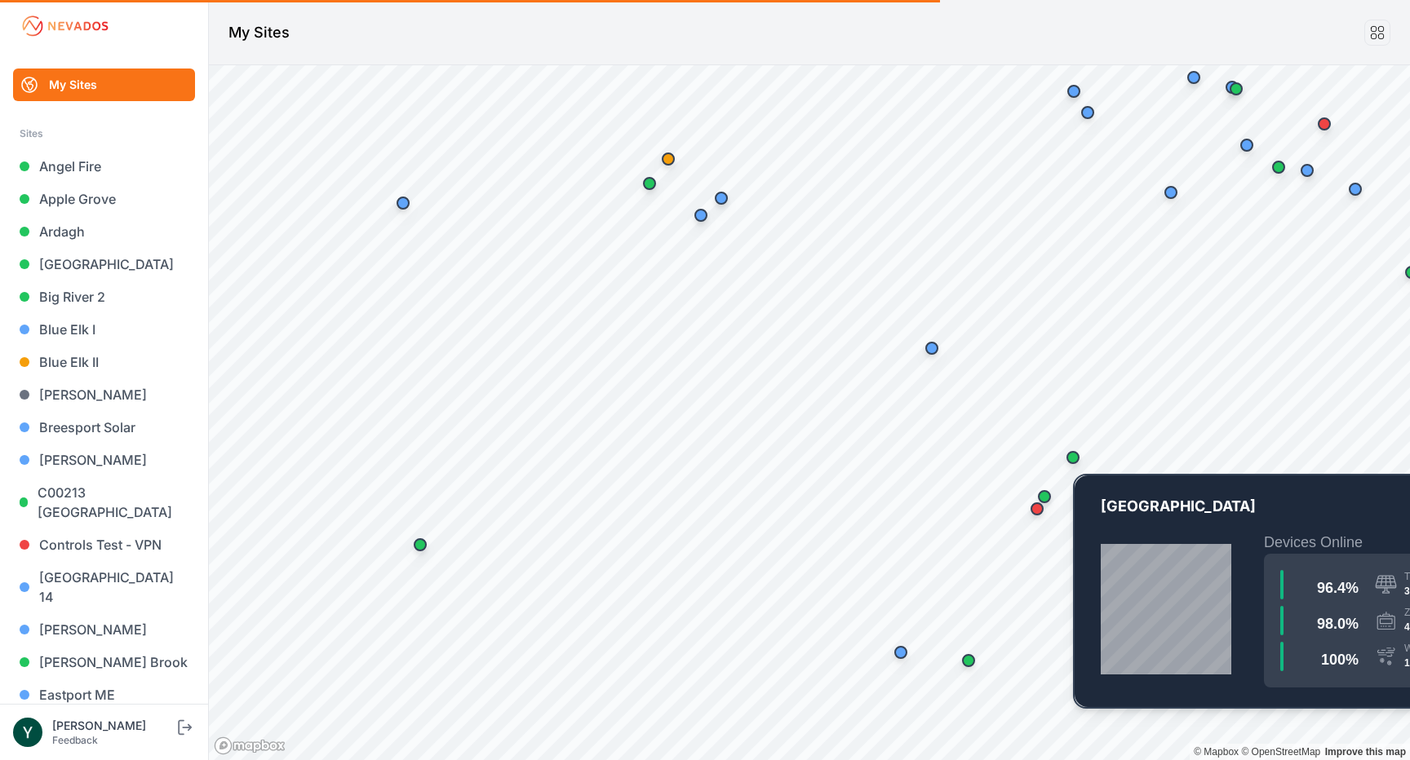
click at [1063, 459] on div "Map marker" at bounding box center [1073, 457] width 33 height 33
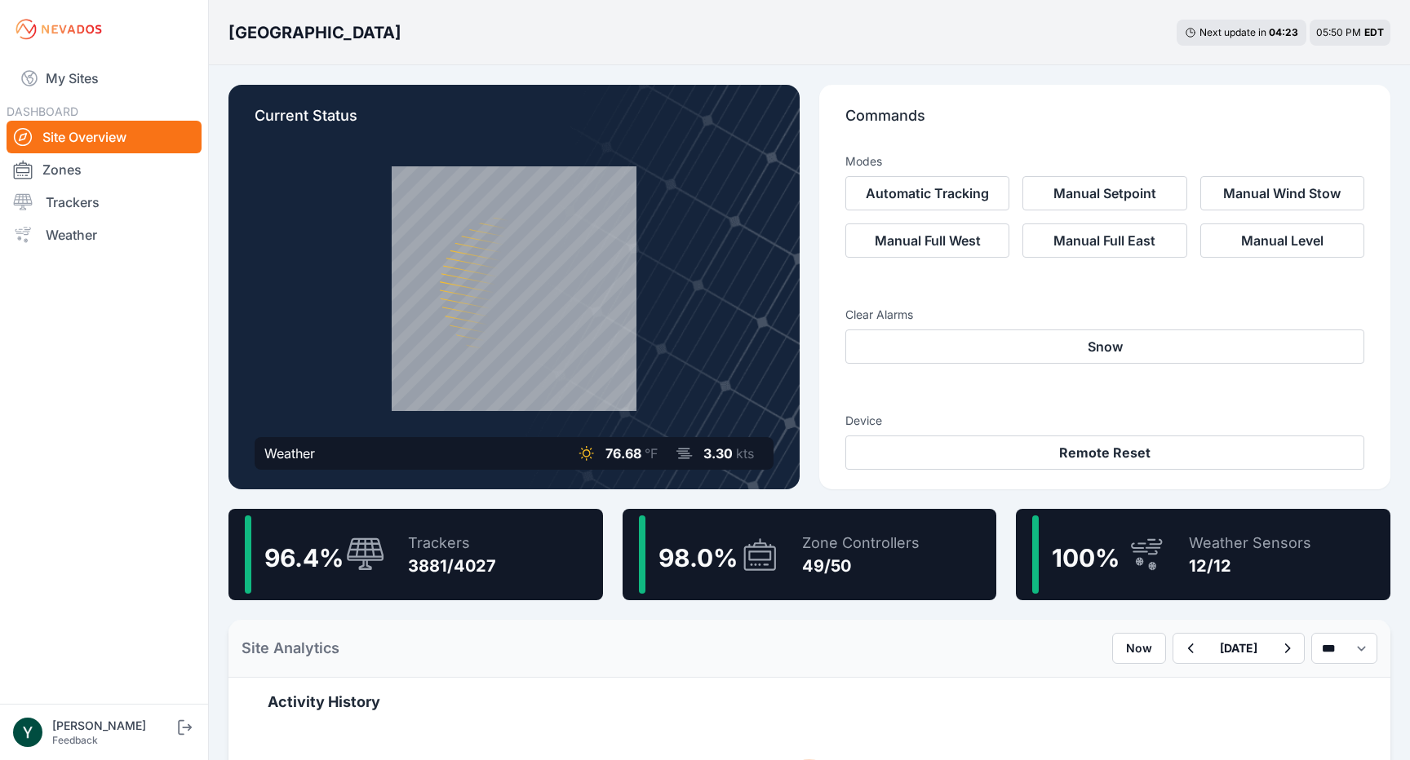
click at [463, 554] on div "Trackers" at bounding box center [452, 543] width 88 height 23
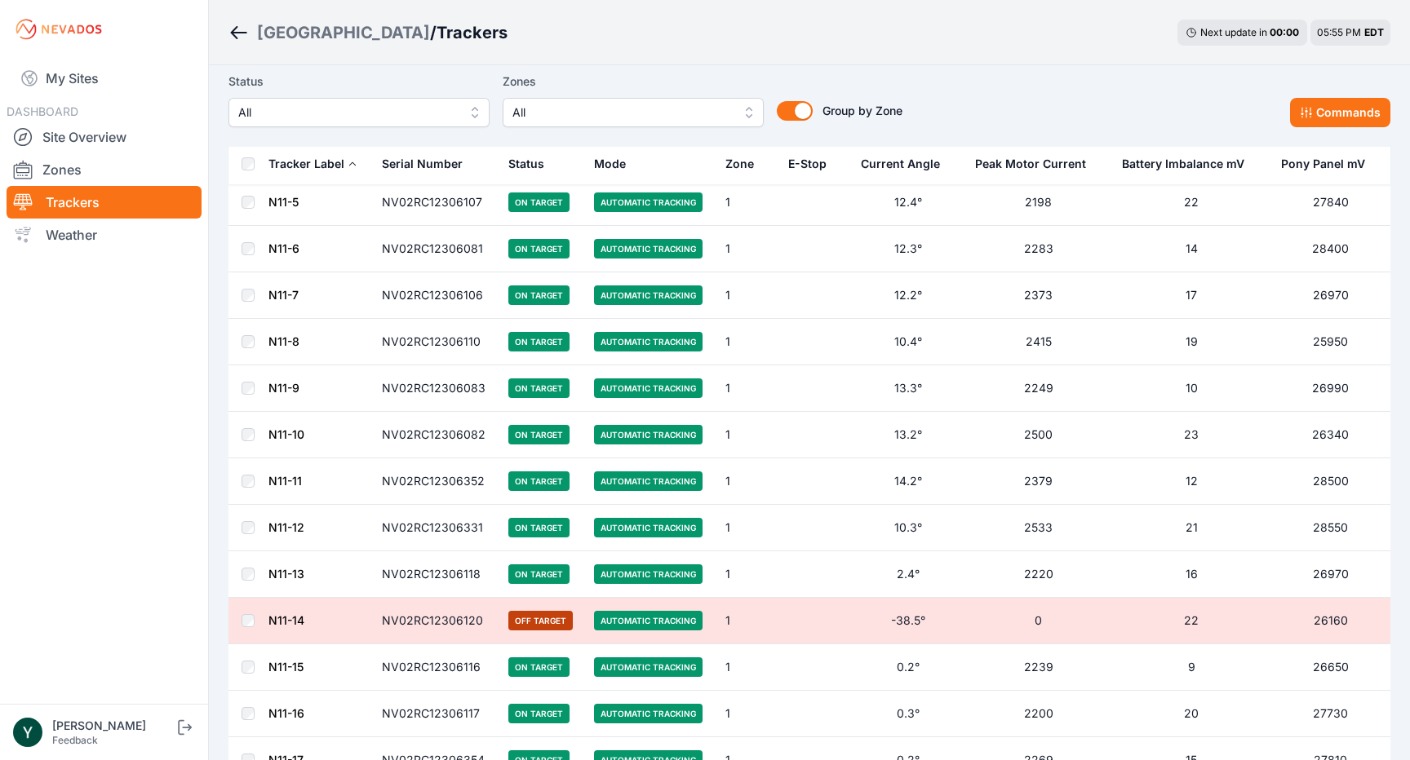
scroll to position [3209, 0]
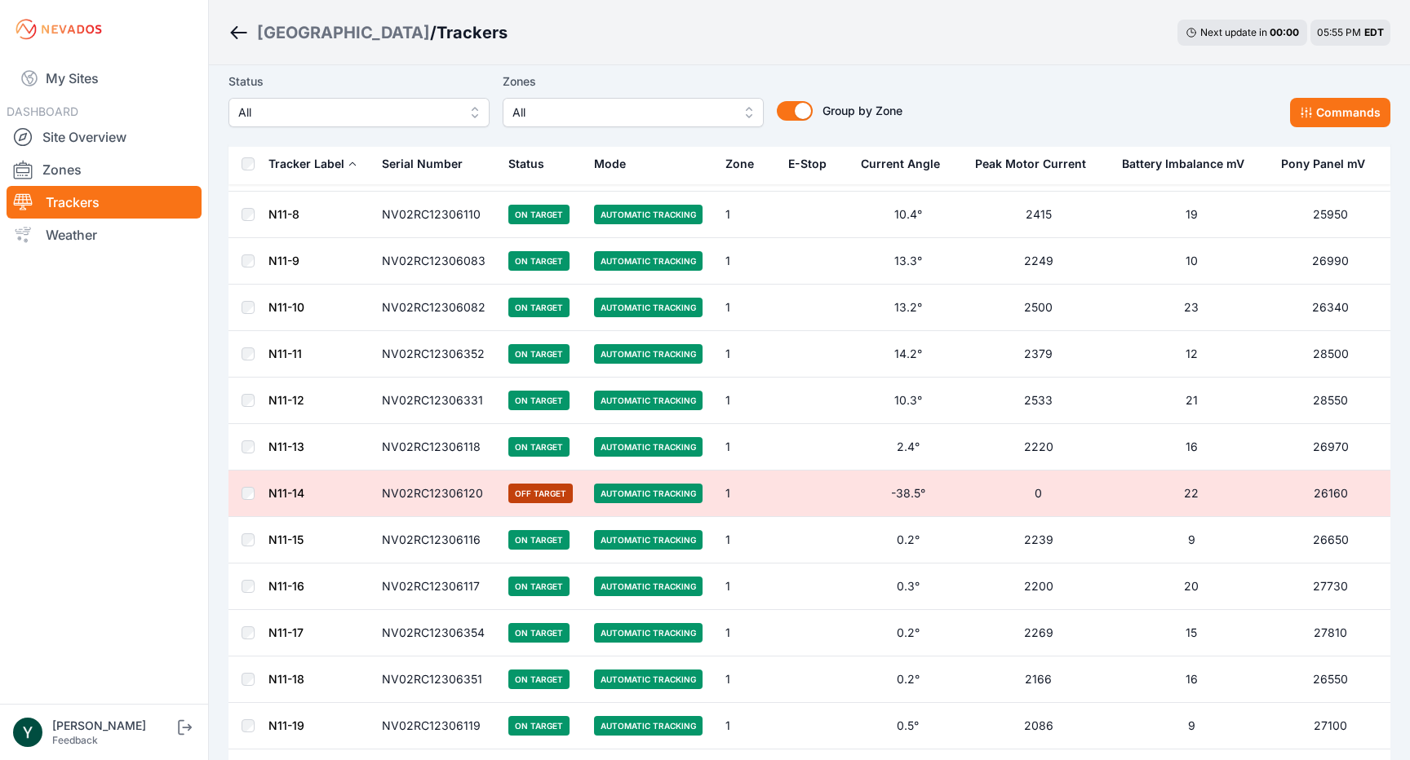
click at [418, 450] on td "NV02RC12306118" at bounding box center [435, 447] width 126 height 47
click at [291, 441] on link "N11-13" at bounding box center [286, 447] width 36 height 14
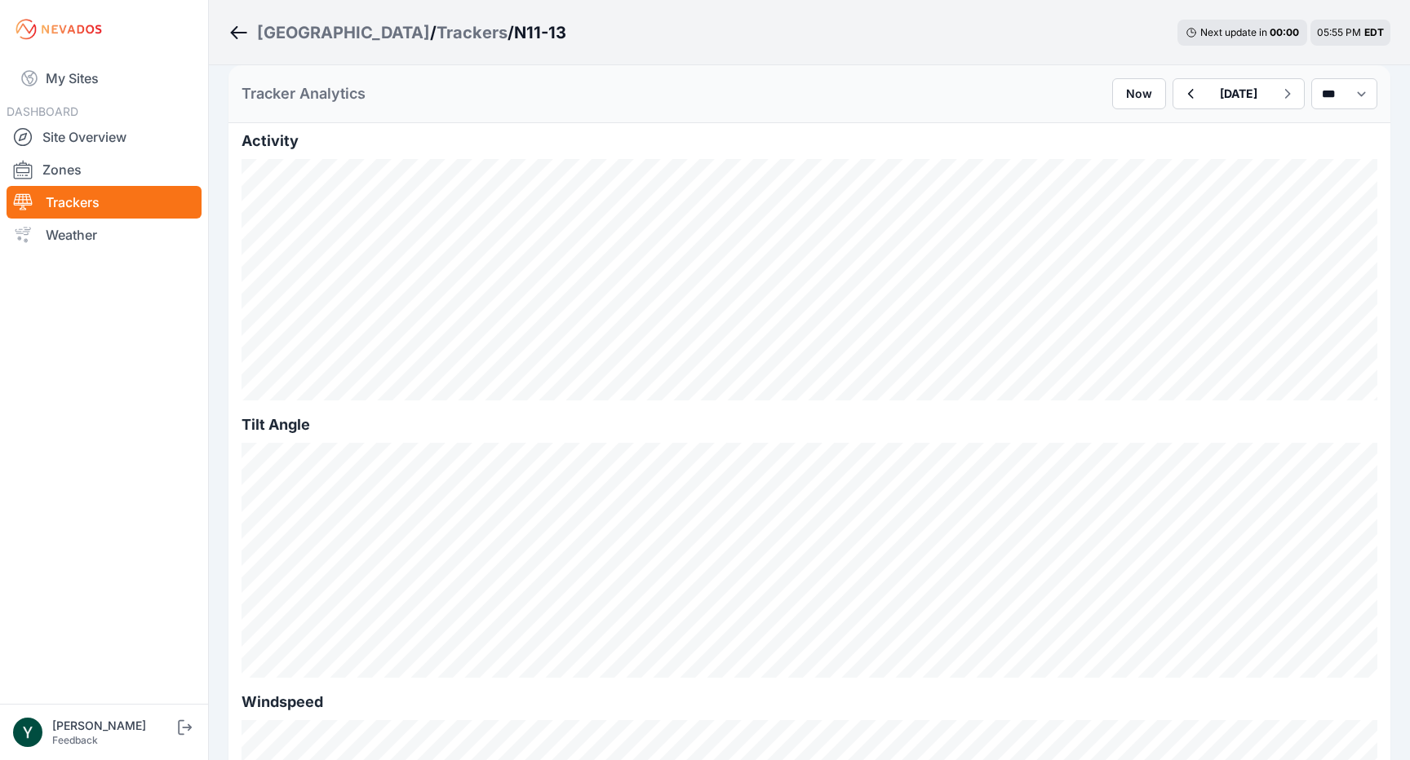
scroll to position [428, 0]
click at [311, 28] on div "[GEOGRAPHIC_DATA]" at bounding box center [343, 32] width 173 height 23
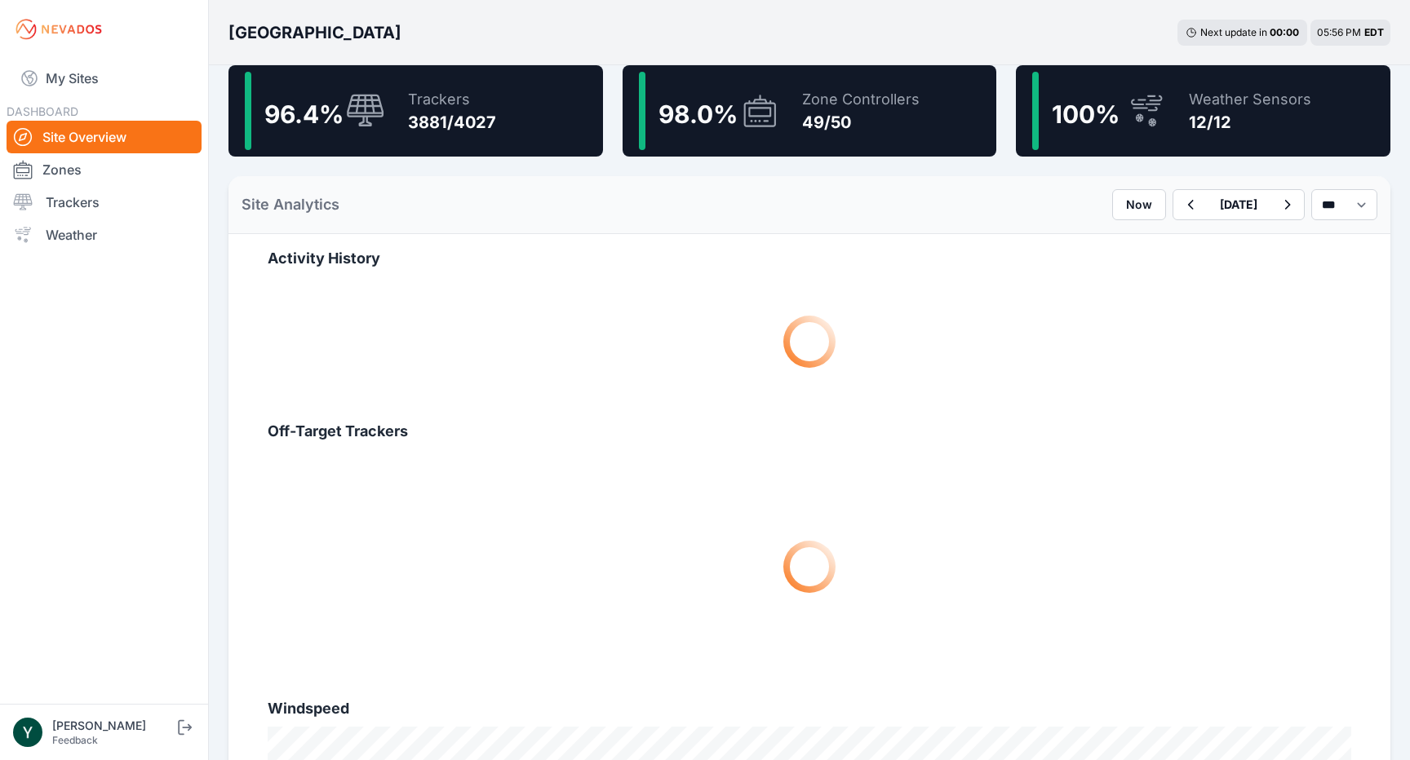
scroll to position [446, 0]
